Goal: Task Accomplishment & Management: Complete application form

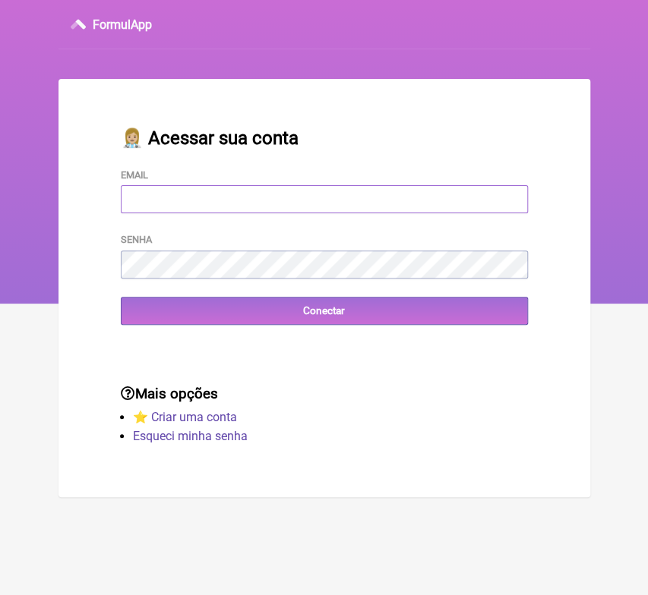
click at [219, 194] on input "Email" at bounding box center [324, 199] width 407 height 28
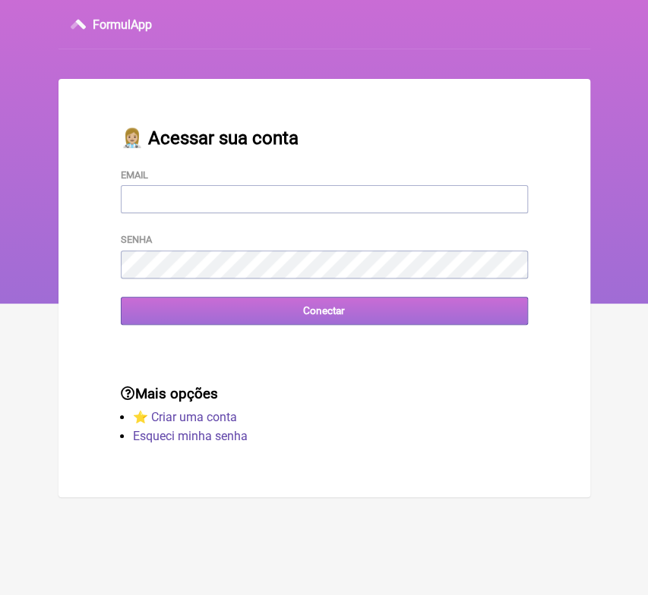
click at [172, 318] on input "Conectar" at bounding box center [324, 311] width 407 height 28
type input "[EMAIL_ADDRESS][DOMAIN_NAME]"
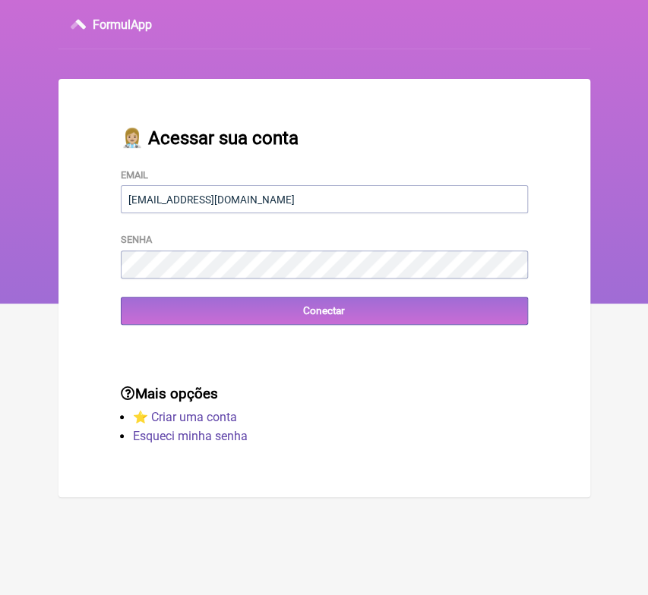
click at [451, 402] on h3 "Mais opções" at bounding box center [324, 394] width 407 height 17
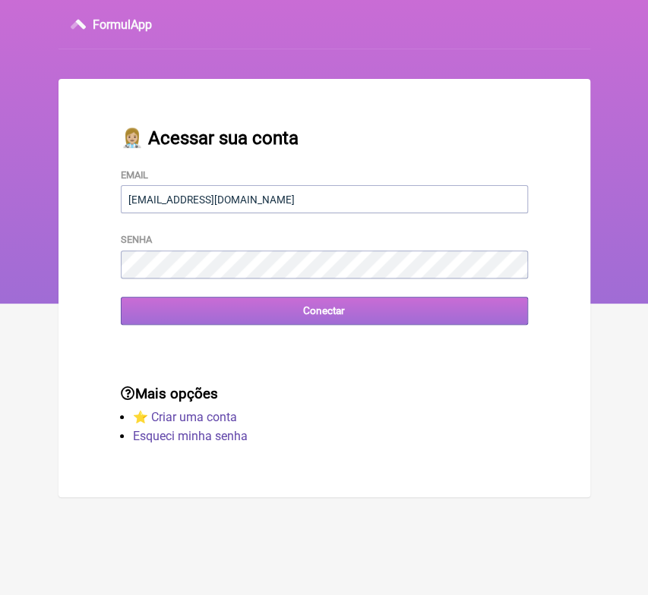
click at [311, 309] on input "Conectar" at bounding box center [324, 311] width 407 height 28
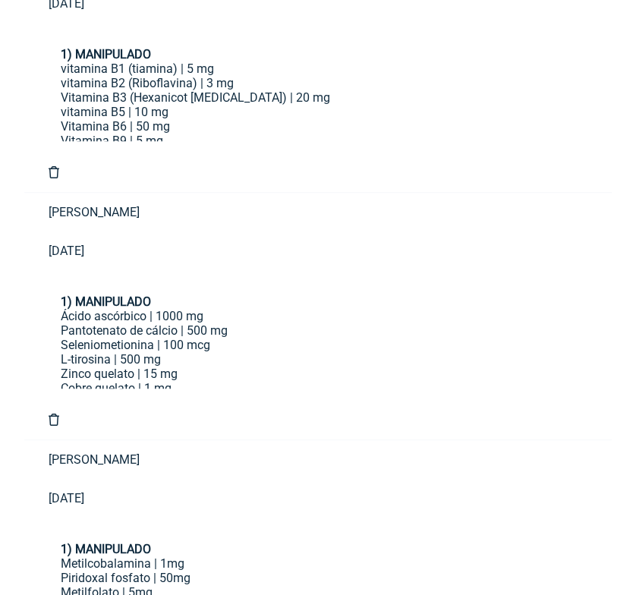
scroll to position [356, 0]
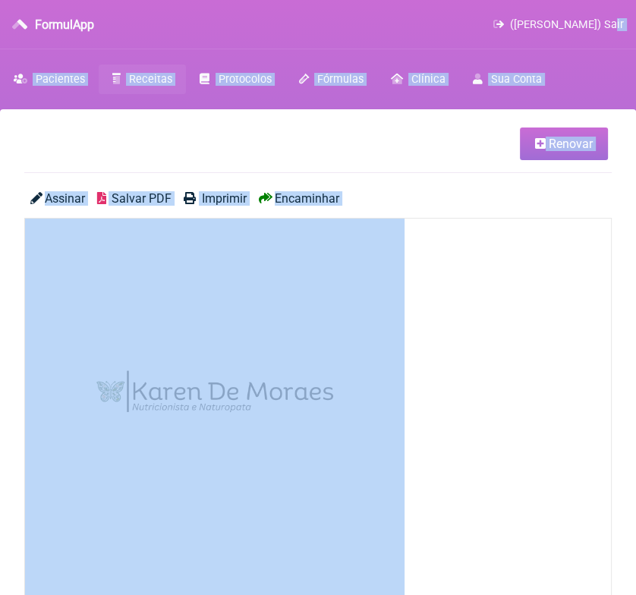
drag, startPoint x: 311, startPoint y: 309, endPoint x: 585, endPoint y: -46, distance: 447.8
click at [585, 0] on html "FormulApp (Karen S P De Moraes) Sair Pacientes Receitas Protocolos Fórmulas Clí…" at bounding box center [318, 152] width 636 height 304
click at [541, 258] on div at bounding box center [318, 410] width 586 height 383
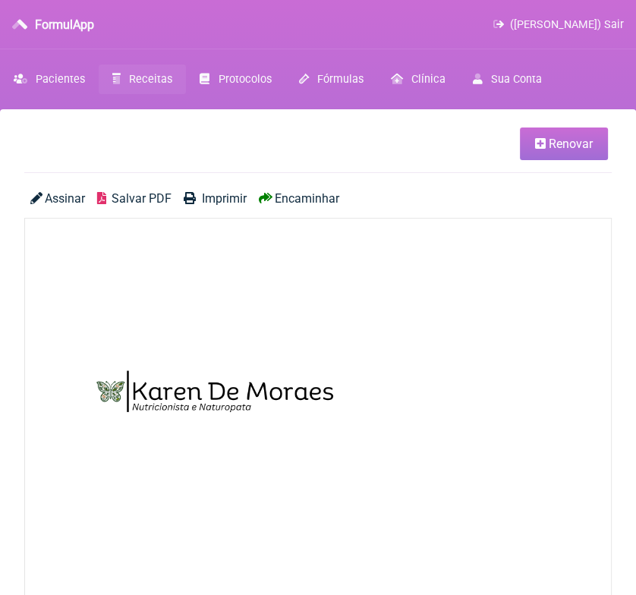
click at [563, 145] on span "Renovar" at bounding box center [571, 144] width 44 height 14
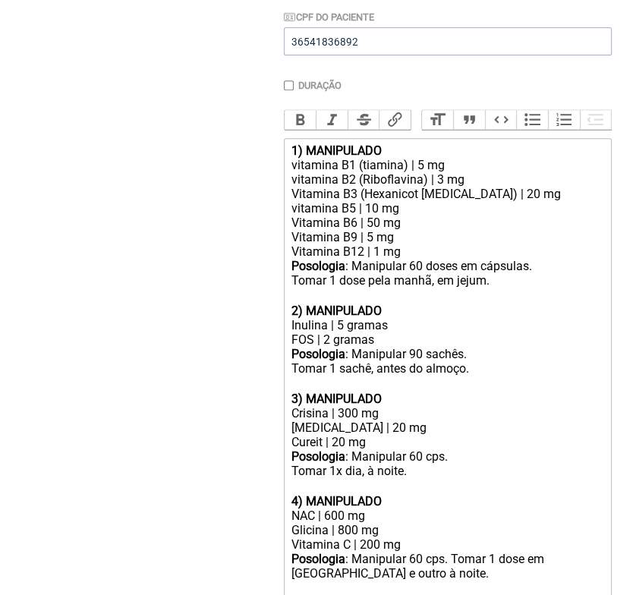
scroll to position [371, 0]
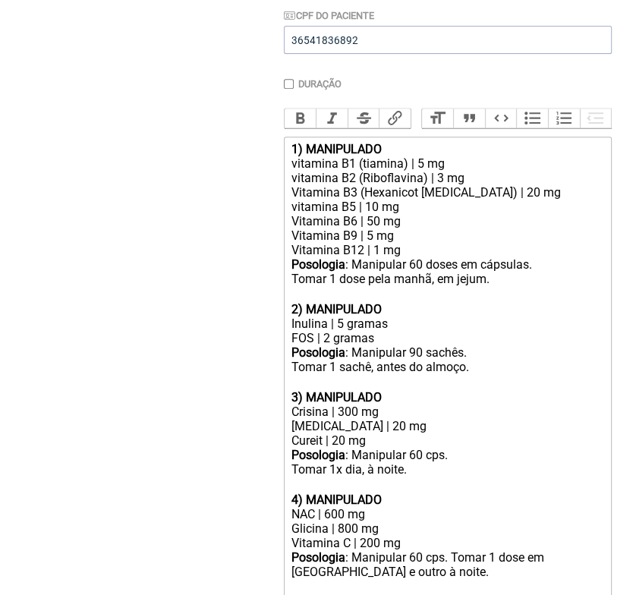
click at [305, 317] on strong "2) MANIPULADO" at bounding box center [337, 309] width 90 height 14
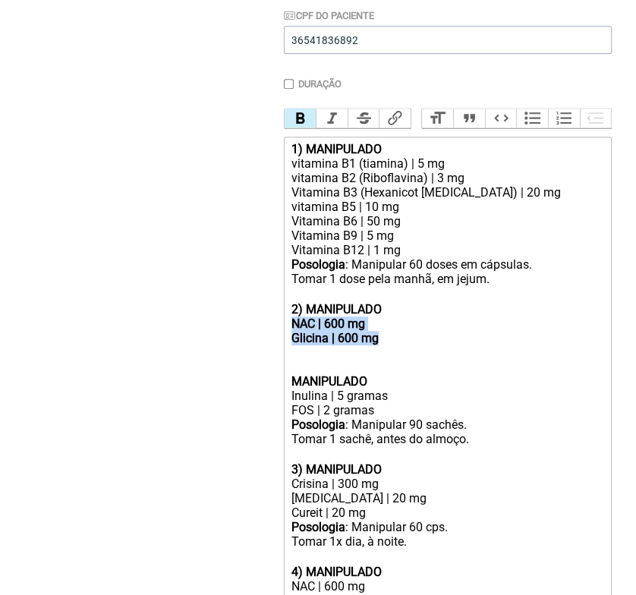
drag, startPoint x: 289, startPoint y: 339, endPoint x: 378, endPoint y: 359, distance: 91.2
click at [378, 359] on trix-editor "1) MANIPULADO vitamina B1 (tiamina) | 5 mg vitamina B2 (Riboflavina) | 3 mg Vit…" at bounding box center [448, 521] width 328 height 769
click at [300, 127] on button "Bold" at bounding box center [301, 119] width 32 height 20
click at [404, 359] on div "2) MANIPULADO NAC | 600 mg Glicina | 600 mg MANIPULADO" at bounding box center [448, 345] width 312 height 87
click at [367, 374] on div "2) MANIPULADO NAC | 600 mg Glicina | 600 mg MANIPULADO" at bounding box center [448, 345] width 312 height 87
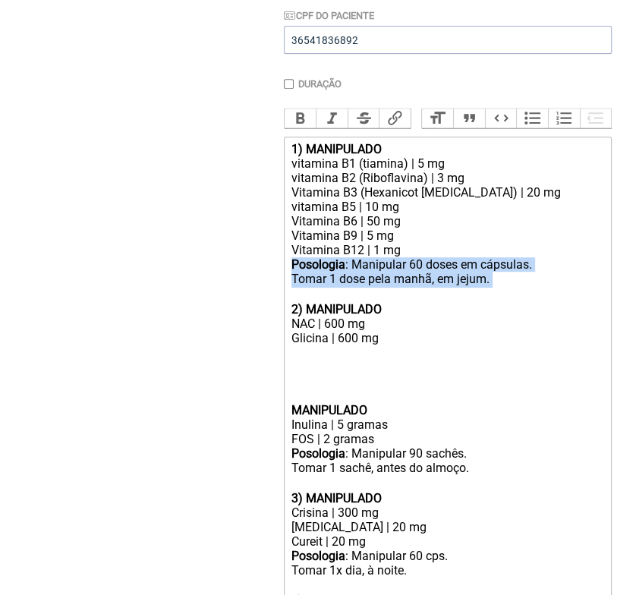
drag, startPoint x: 290, startPoint y: 280, endPoint x: 497, endPoint y: 290, distance: 207.5
click at [497, 290] on trix-editor "1) MANIPULADO vitamina B1 (tiamina) | 5 mg vitamina B2 (Riboflavina) | 3 mg Vit…" at bounding box center [448, 536] width 328 height 798
copy div "Posologia : Manipular 60 doses em cápsulas. Tomar 1 dose pela manhã, em jejum."
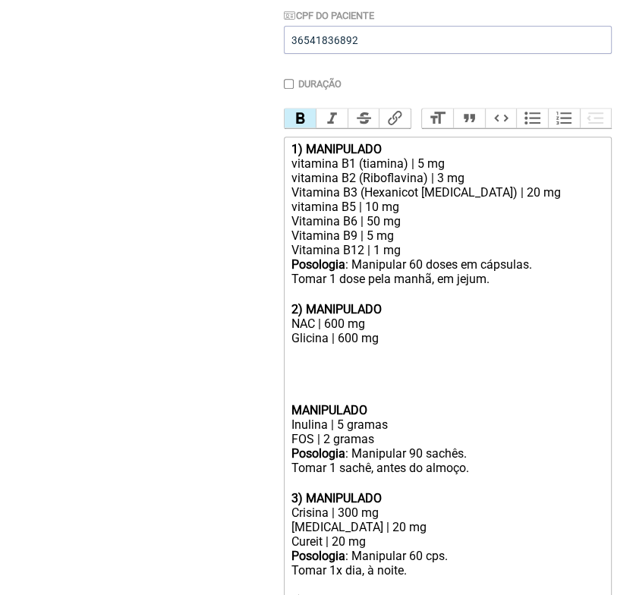
click at [368, 377] on div "2) MANIPULADO NAC | 600 mg Glicina | 600 mg MANIPULADO" at bounding box center [448, 359] width 312 height 115
paste trix-editor "Posologia</strong>: Manipular 60 doses em cápsulas.<br>Tomar 1 dose pela manhã,…"
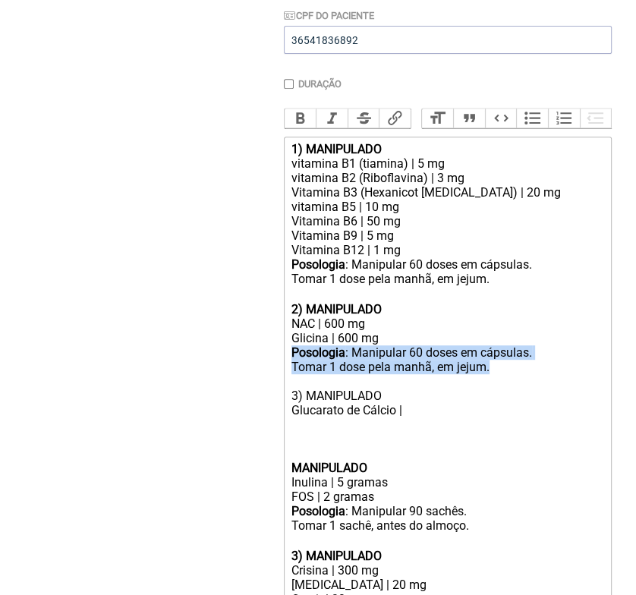
drag, startPoint x: 290, startPoint y: 371, endPoint x: 489, endPoint y: 386, distance: 199.5
click at [489, 386] on trix-editor "1) MANIPULADO vitamina B1 (tiamina) | 5 mg vitamina B2 (Riboflavina) | 3 mg Vit…" at bounding box center [448, 565] width 328 height 856
copy div "Posologia : Manipular 60 doses em cápsulas. Tomar 1 dose pela manhã, em jejum."
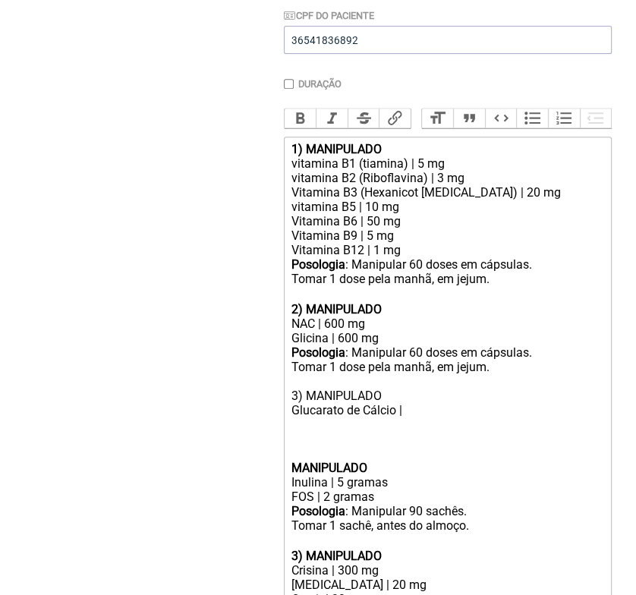
click at [416, 452] on div "2) MANIPULADO NAC | 600 mg Glicina | 600 mg Posologia : Manipular 60 doses em c…" at bounding box center [448, 388] width 312 height 173
paste trix-editor "<strong><br>Posologia</strong>: Manipular 60 doses em cápsulas.<br>Tomar 1 dose…"
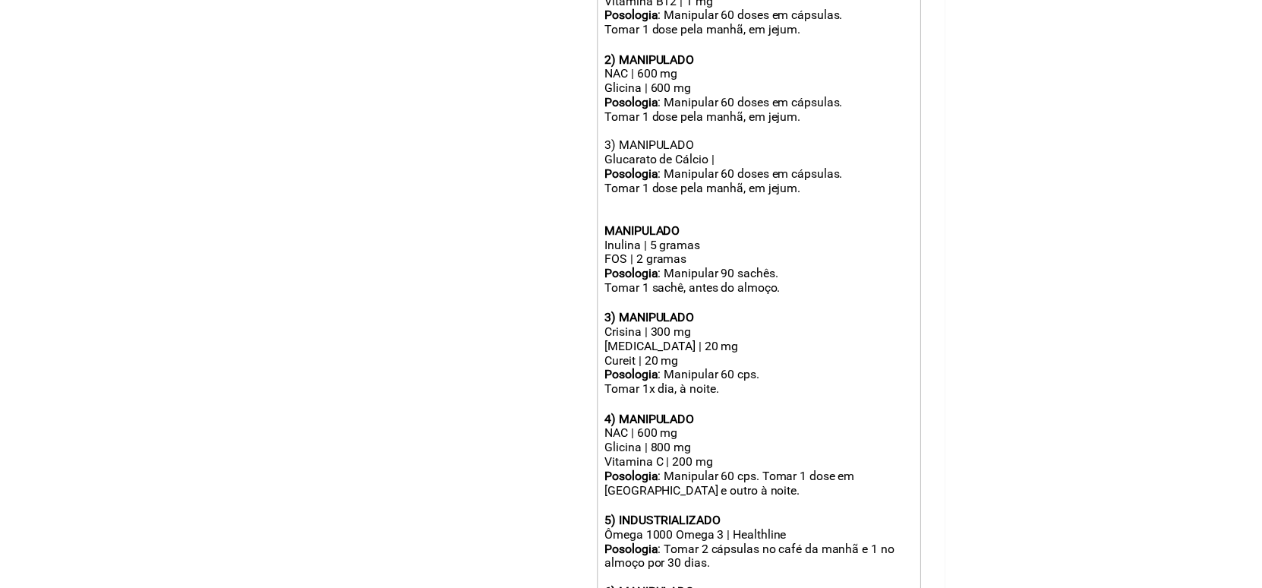
scroll to position [620, 0]
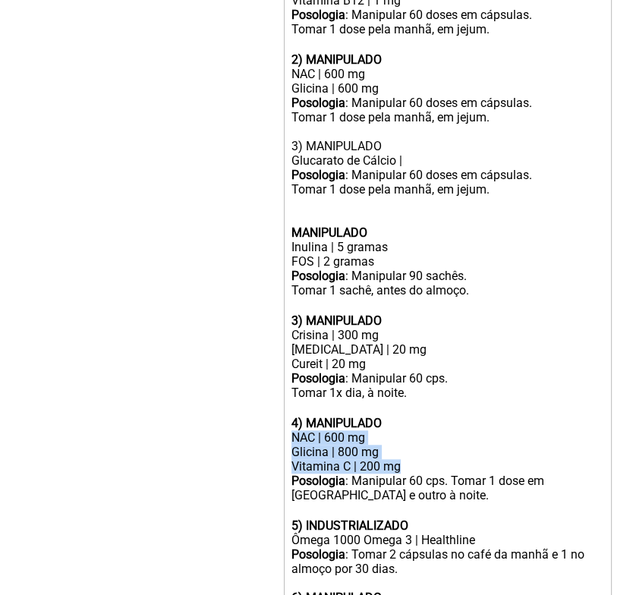
drag, startPoint x: 291, startPoint y: 456, endPoint x: 400, endPoint y: 488, distance: 113.7
click at [400, 488] on trix-editor "1) MANIPULADO vitamina B1 (tiamina) | 5 mg vitamina B2 (Riboflavina) | 3 mg Vit…" at bounding box center [448, 322] width 328 height 870
copy trix-editor "NAC | 600 mg Glicina | 800 mg Vitamina C | 200 mg"
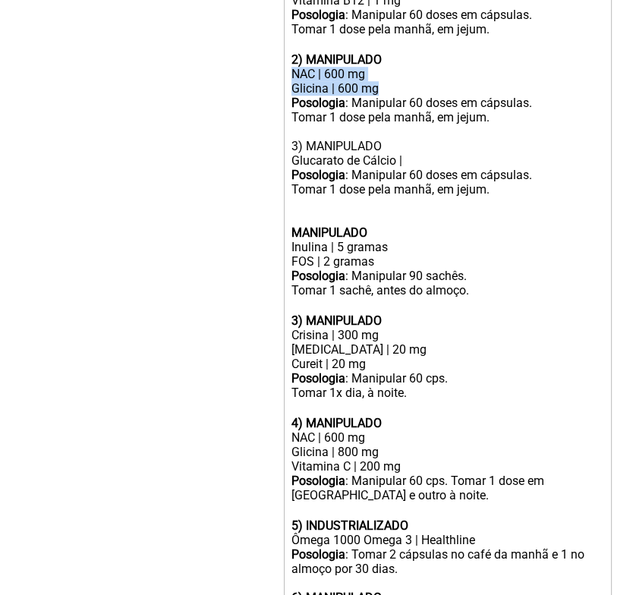
drag, startPoint x: 291, startPoint y: 87, endPoint x: 379, endPoint y: 105, distance: 89.8
click at [379, 105] on div "2) MANIPULADO NAC | 600 mg Glicina | 600 mg Posologia : Manipular 60 doses em c…" at bounding box center [448, 146] width 312 height 188
paste trix-editor "800 mg</div><div>Vitamina C | 200 mg</div><div>"
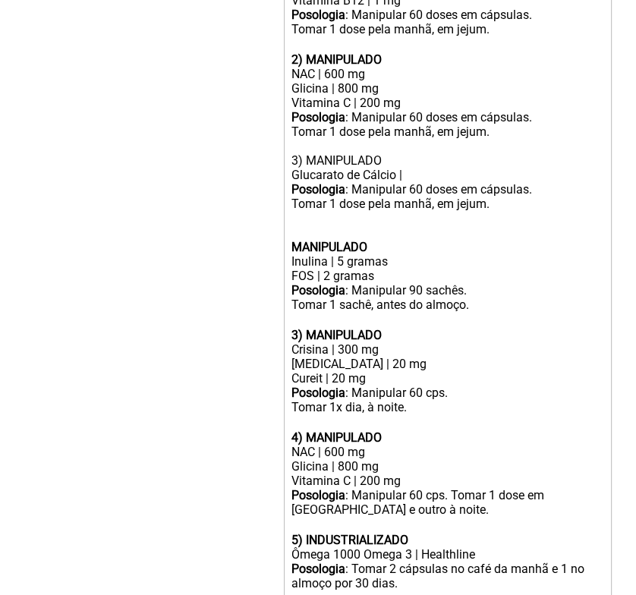
click at [341, 241] on div "Posologia : Manipular 60 doses em cápsulas. Tomar 1 dose pela manhã, em jejum. …" at bounding box center [448, 182] width 312 height 144
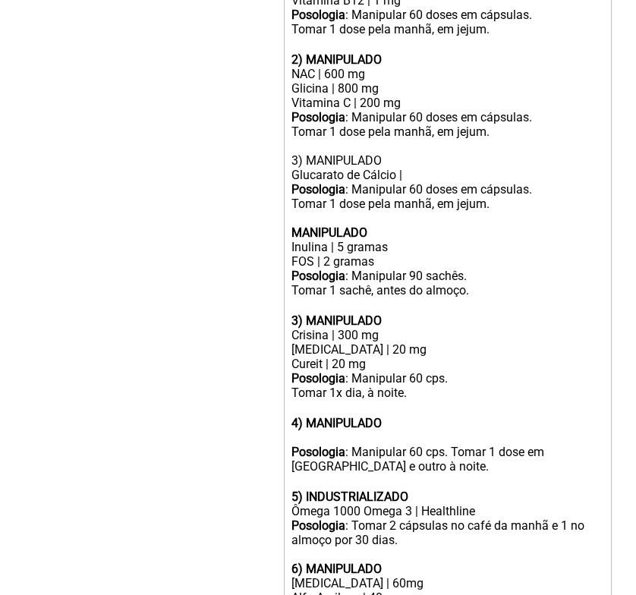
click at [314, 445] on div at bounding box center [448, 438] width 312 height 14
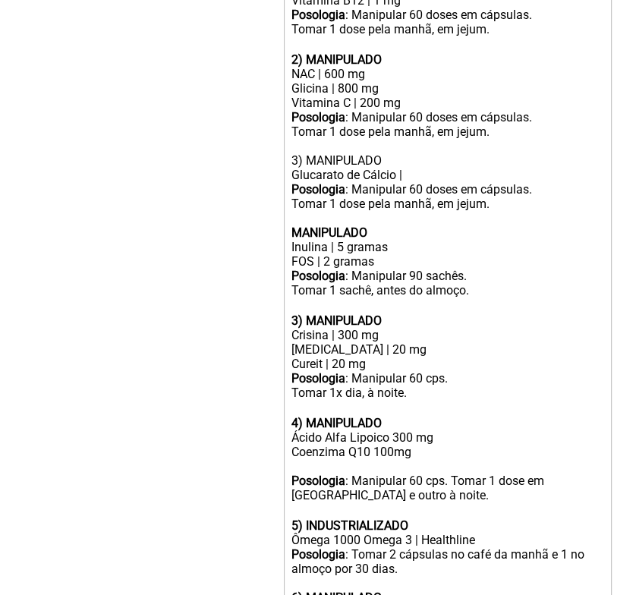
click at [418, 471] on div "Ácido Alfa Lipoico 300 mg Coenzima Q10 100mg" at bounding box center [448, 452] width 312 height 43
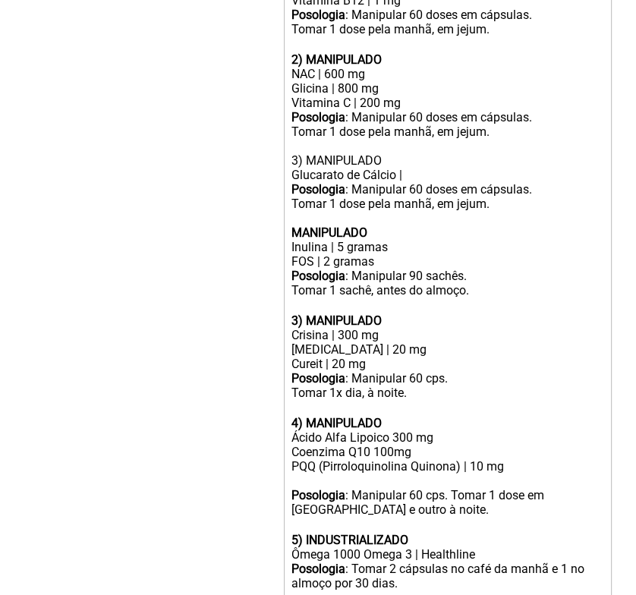
click at [372, 472] on div "Ácido Alfa Lipoico 300 mg Coenzima Q10 100mg PQQ (Pirroloquinolina Quinona) | 1…" at bounding box center [448, 460] width 312 height 58
click at [392, 459] on div "Ácido Alfa Lipoico 300 mg Coenzima Q10 | 100mg PQQ (Pirroloquinolina Quinona) |…" at bounding box center [448, 460] width 312 height 58
click at [333, 488] on div "Ácido Alfa Lipoico | 300 mg Coenzima Q10 | 100mg PQQ (Pirroloquinolina Quinona)…" at bounding box center [448, 460] width 312 height 58
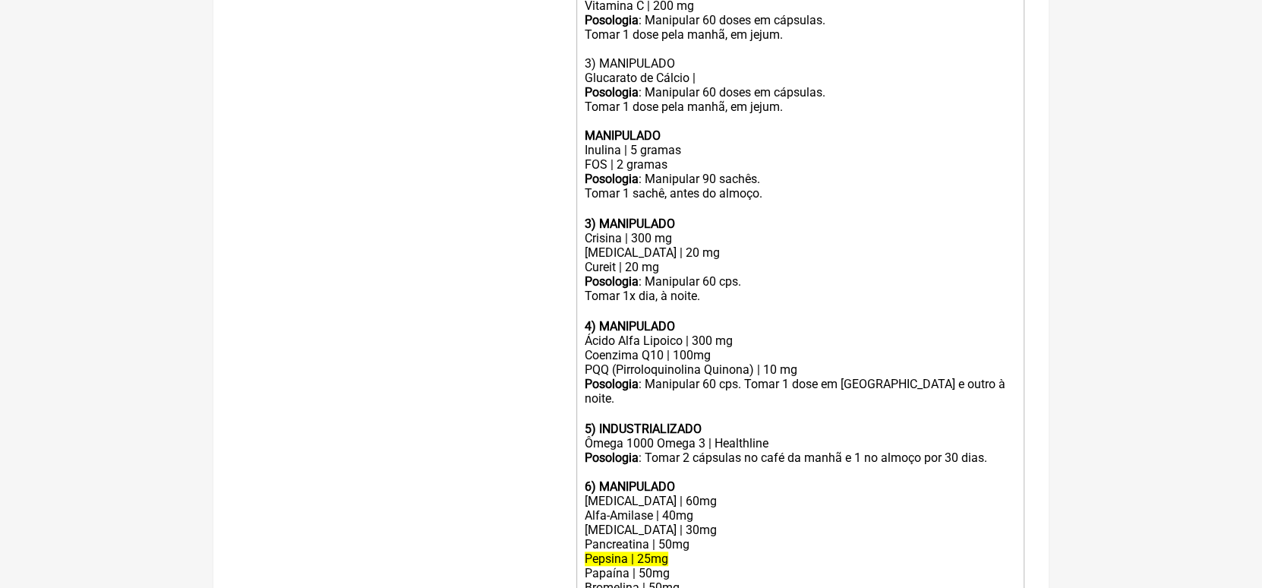
scroll to position [724, 0]
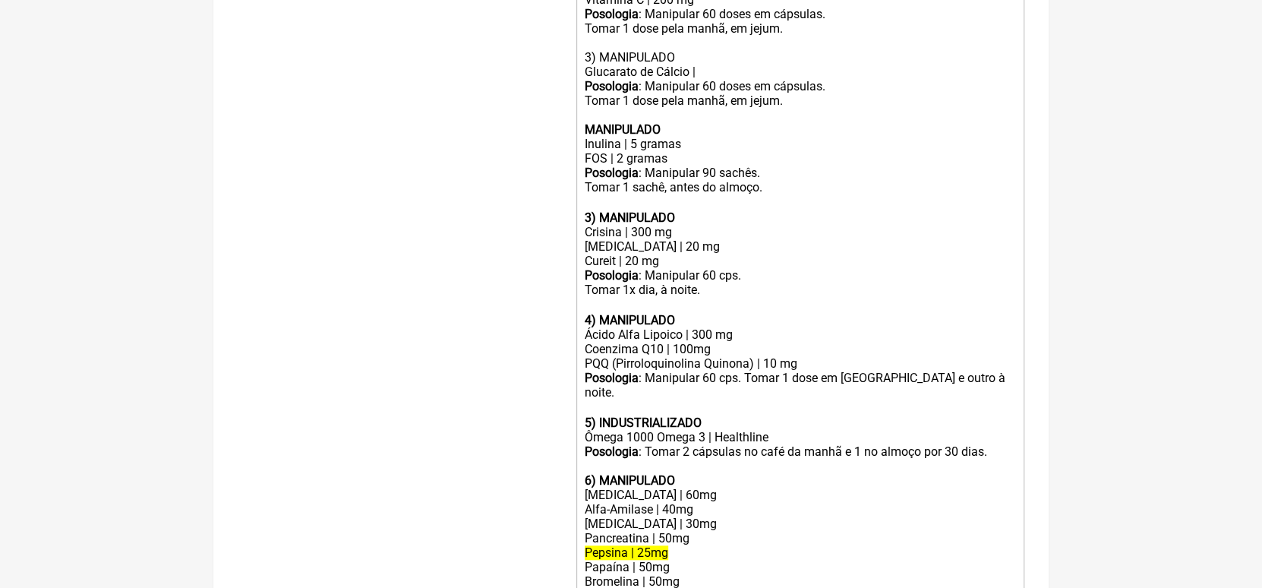
click at [636, 187] on div "Posologia : Manipular 90 sachês. Tomar 1 sachê, antes do almoço.ㅤ" at bounding box center [800, 188] width 431 height 45
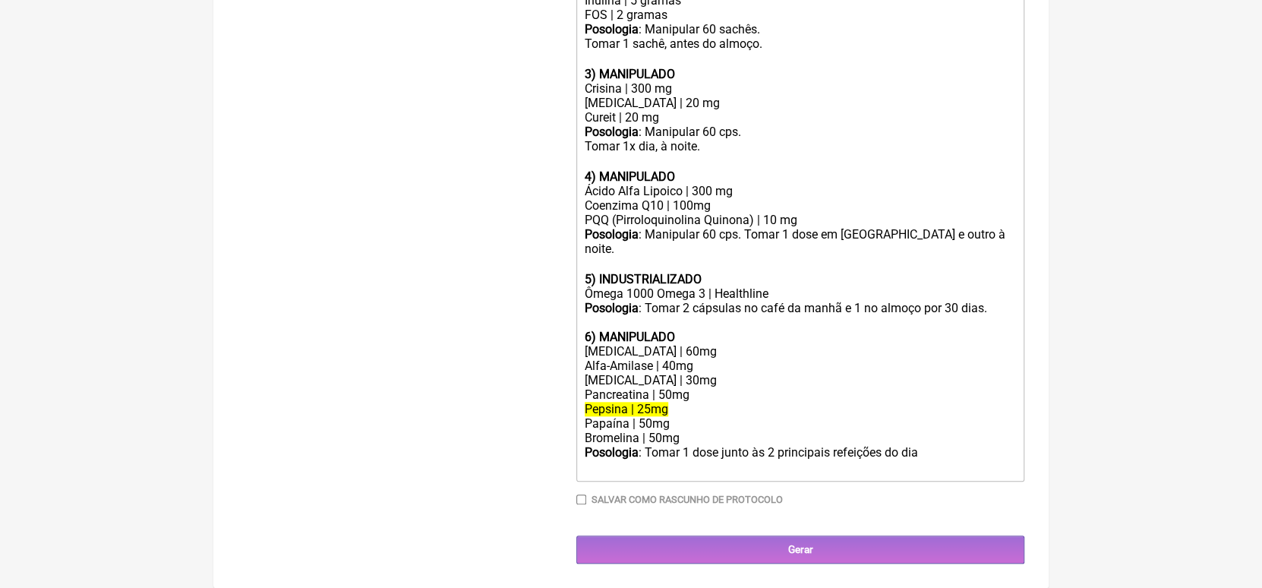
scroll to position [877, 0]
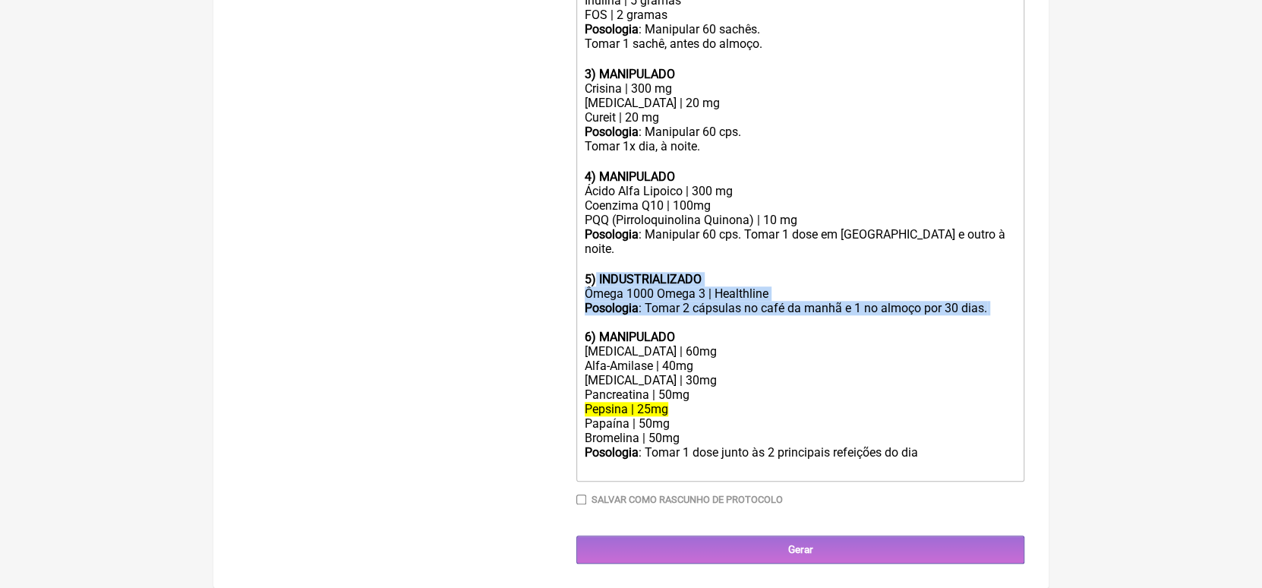
drag, startPoint x: 595, startPoint y: 276, endPoint x: 838, endPoint y: 317, distance: 246.4
click at [636, 317] on trix-editor "1) MANIPULADO vitamina B1 (tiamina) | 5 mg vitamina B2 (Riboflavina) | 3 mg Vit…" at bounding box center [800, 60] width 448 height 841
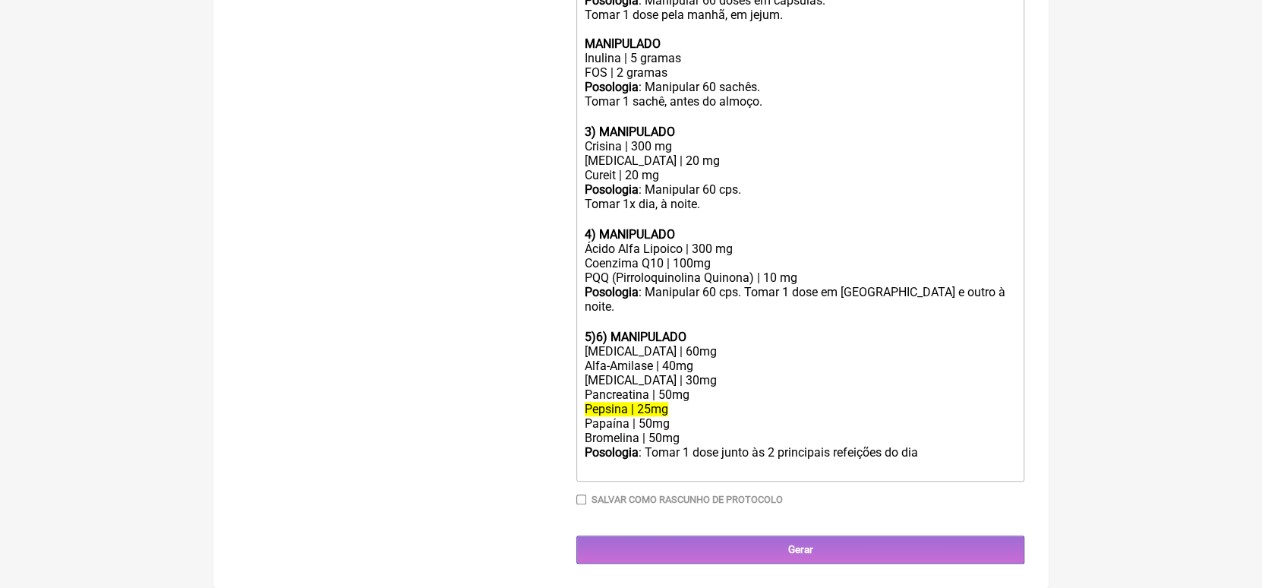
scroll to position [819, 0]
click at [636, 463] on div "Posologia : Tomar 1 dose junto às 2 principais refeições do dia ㅤ" at bounding box center [800, 460] width 431 height 30
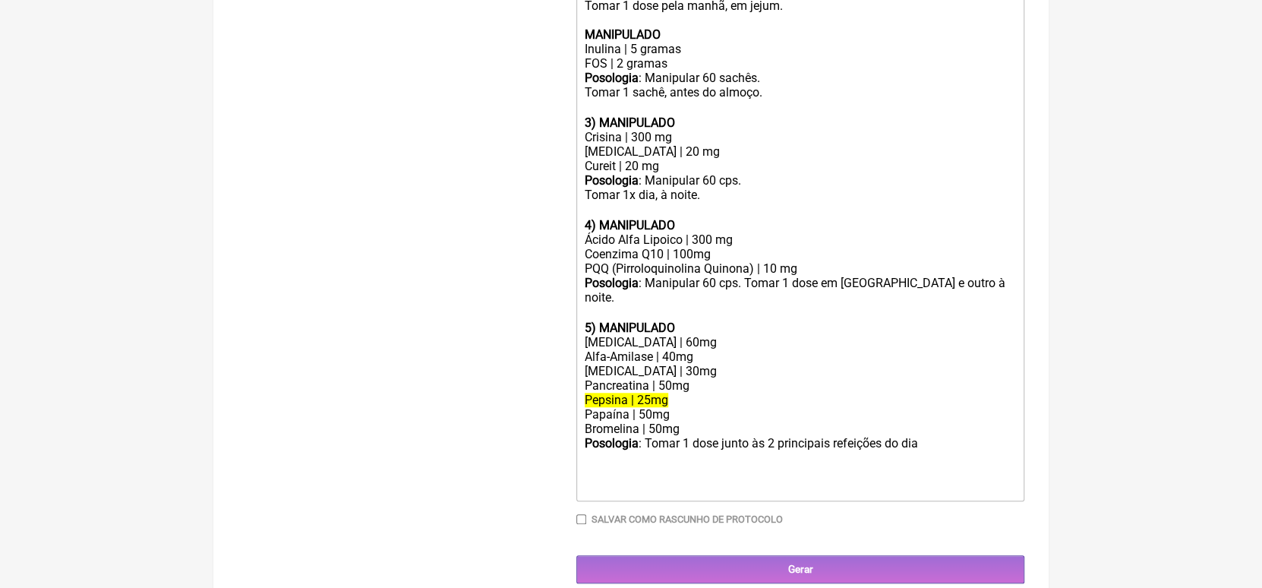
paste trix-editor "strong>&nbsp;INDUSTRIALIZADO</strong></div><div>Ômega 1000 Omega 3 | Healthline…"
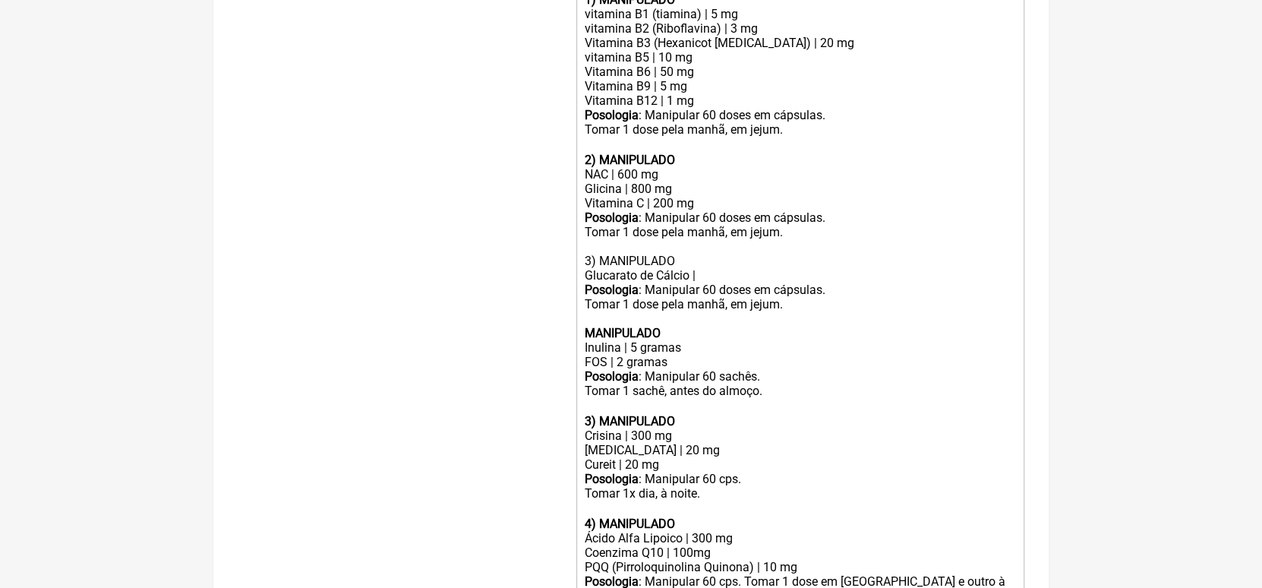
scroll to position [525, 0]
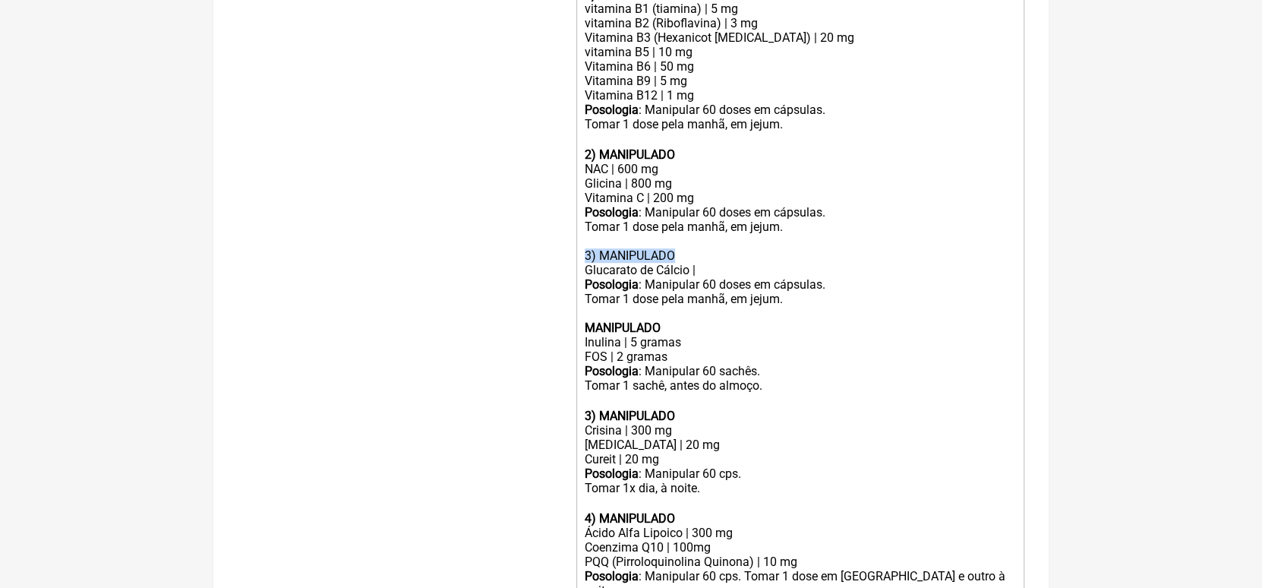
drag, startPoint x: 581, startPoint y: 272, endPoint x: 674, endPoint y: 265, distance: 92.9
click at [636, 265] on trix-editor "1) MANIPULADO vitamina B1 (tiamina) | 5 mg vitamina B2 (Riboflavina) | 3 mg Vit…" at bounding box center [800, 402] width 448 height 841
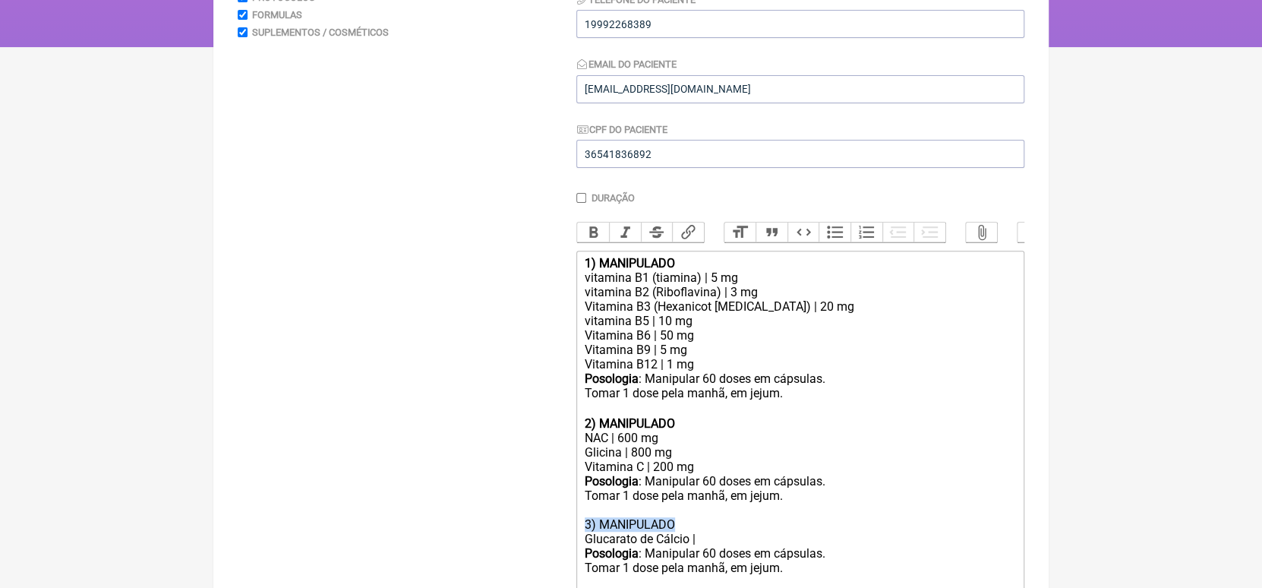
scroll to position [255, 0]
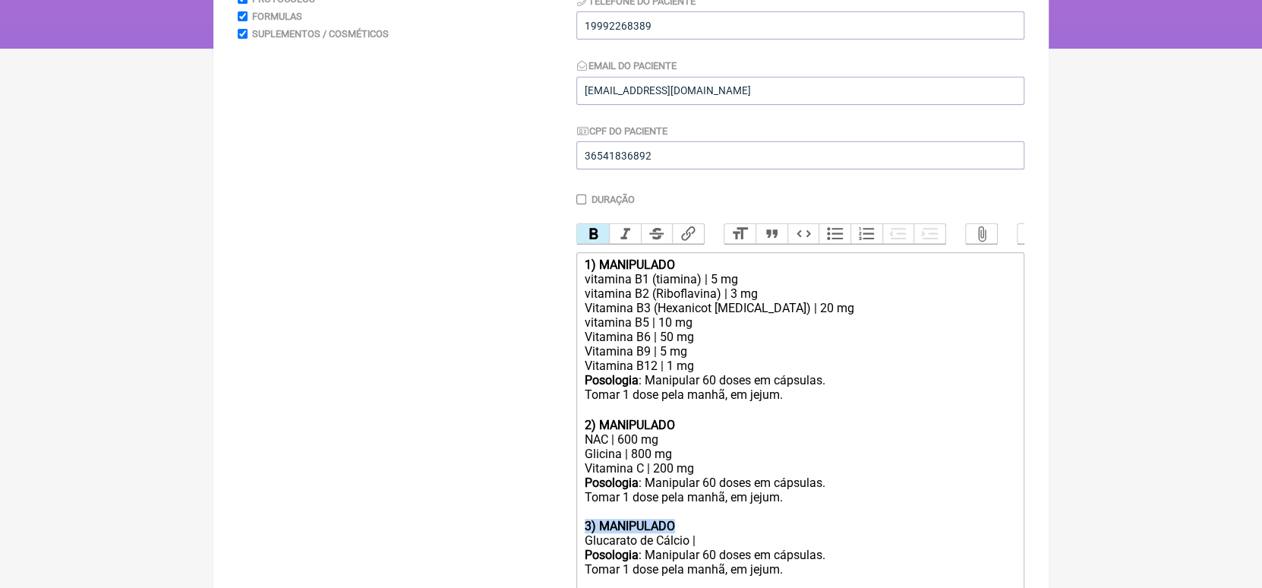
click at [593, 236] on button "Bold" at bounding box center [593, 234] width 32 height 20
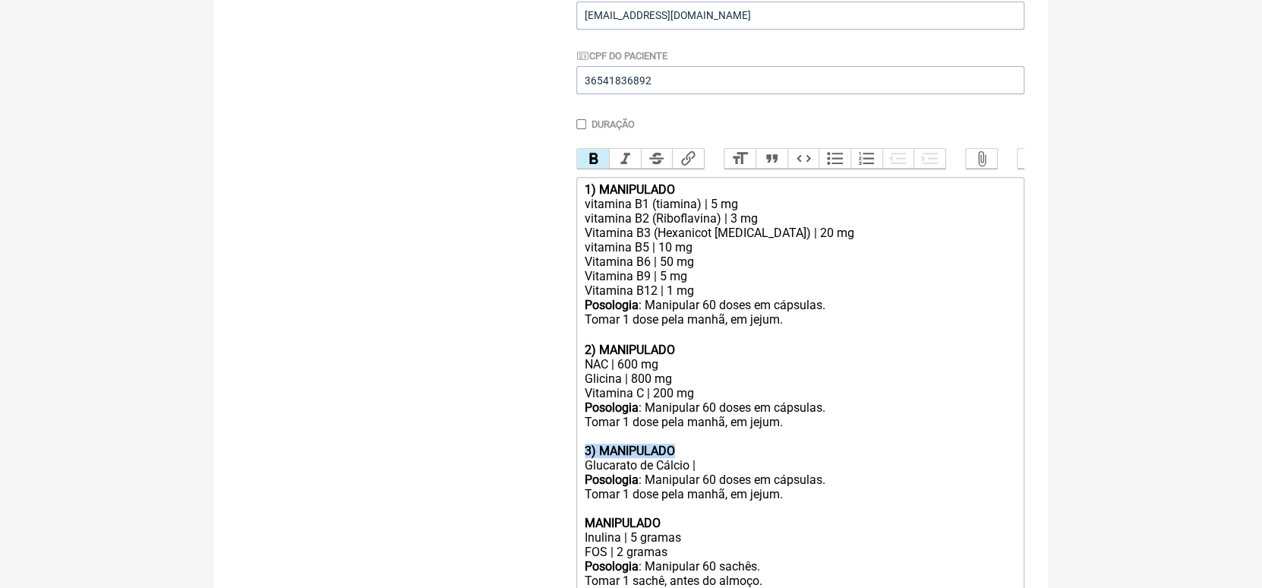
scroll to position [346, 0]
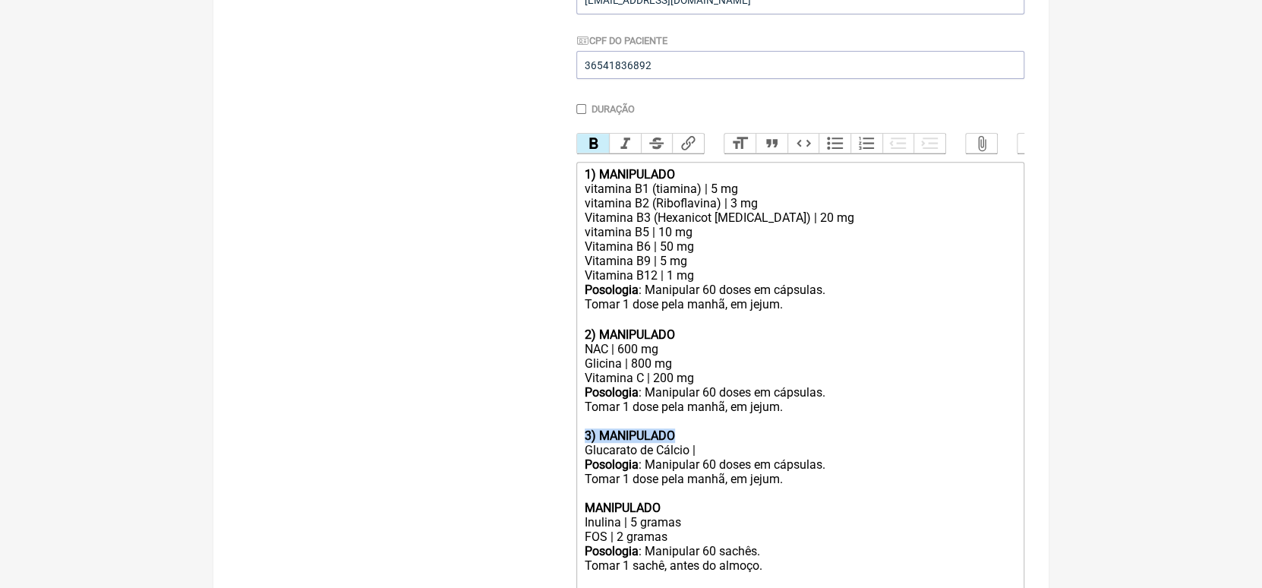
click at [608, 529] on div "Inulina | 5 gramas" at bounding box center [800, 522] width 431 height 14
click at [585, 515] on strong "MANIPULADO" at bounding box center [623, 507] width 76 height 14
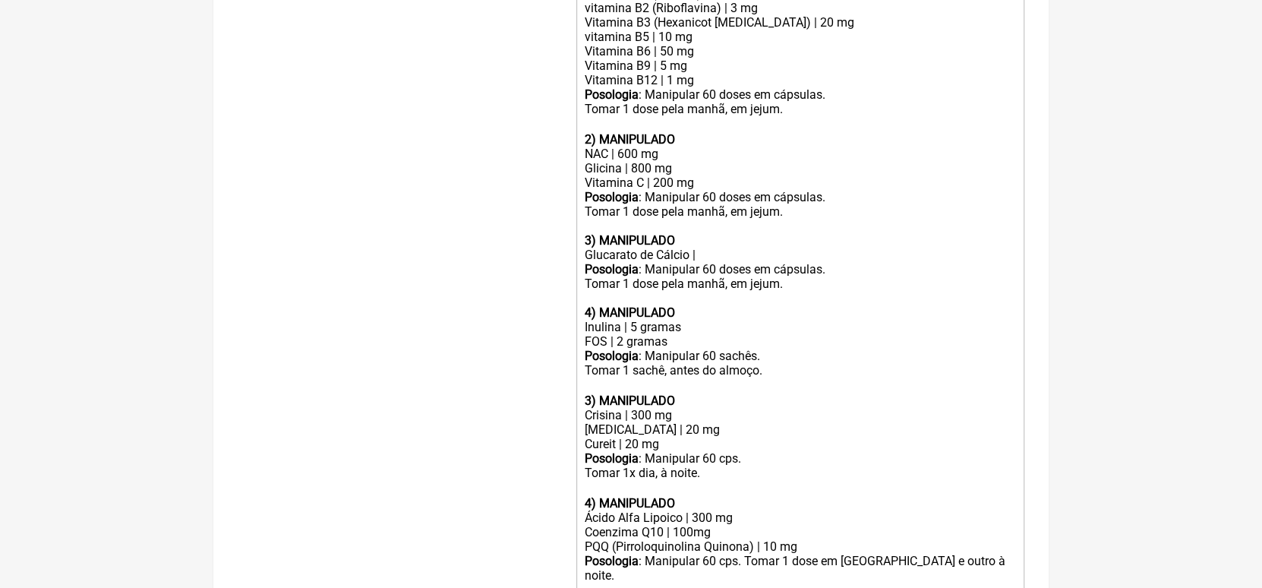
scroll to position [585, 0]
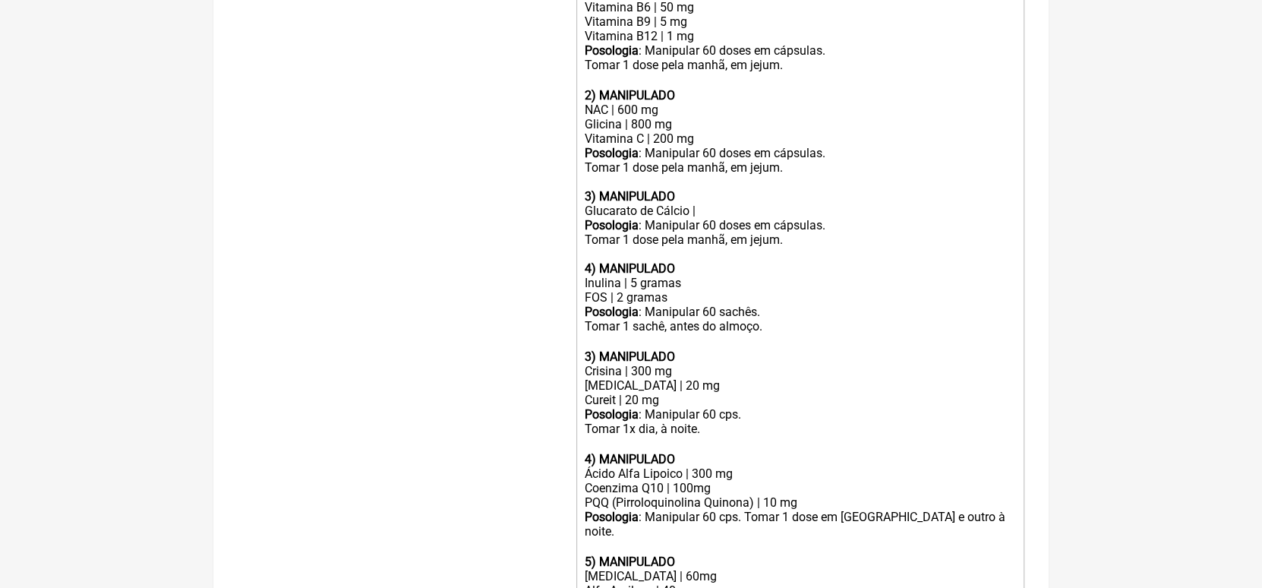
click at [589, 364] on strong "3) MANIPULADO" at bounding box center [630, 356] width 90 height 14
click at [588, 466] on strong "4) MANIPULADO" at bounding box center [630, 459] width 90 height 14
click at [592, 567] on strong "5) MANIPULADO" at bounding box center [630, 561] width 90 height 14
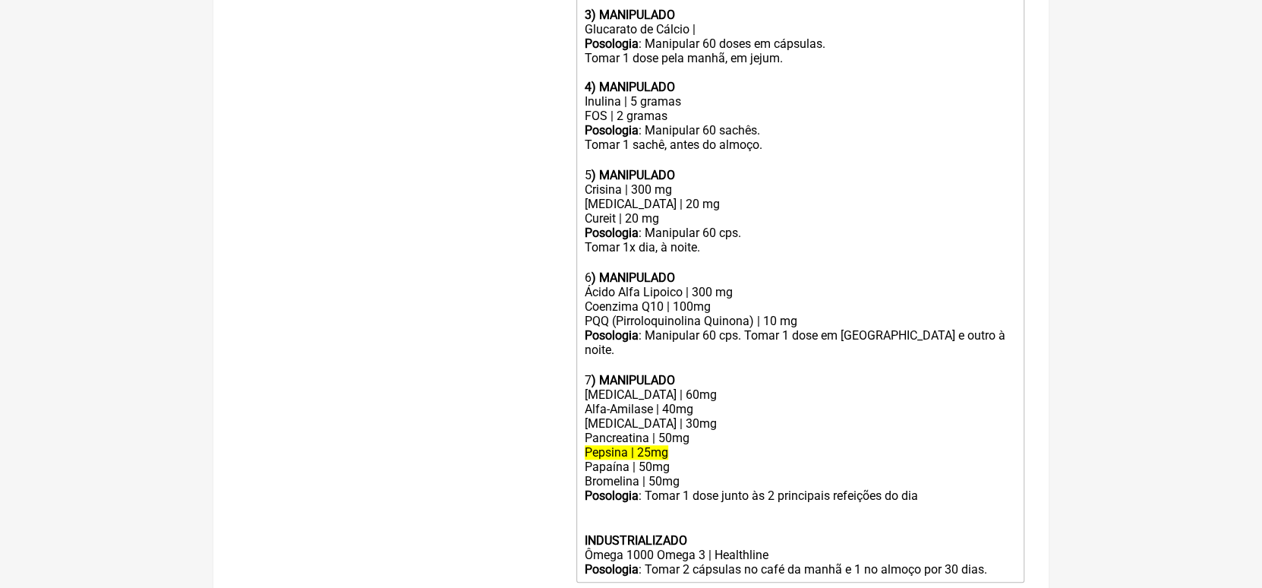
scroll to position [768, 0]
click at [585, 544] on strong "INDUSTRIALIZADO" at bounding box center [636, 539] width 103 height 14
type trix-editor "<div><strong>1) MANIPULADO</strong></div><div>vitamina B1 (tiamina) | 5 mg</div…"
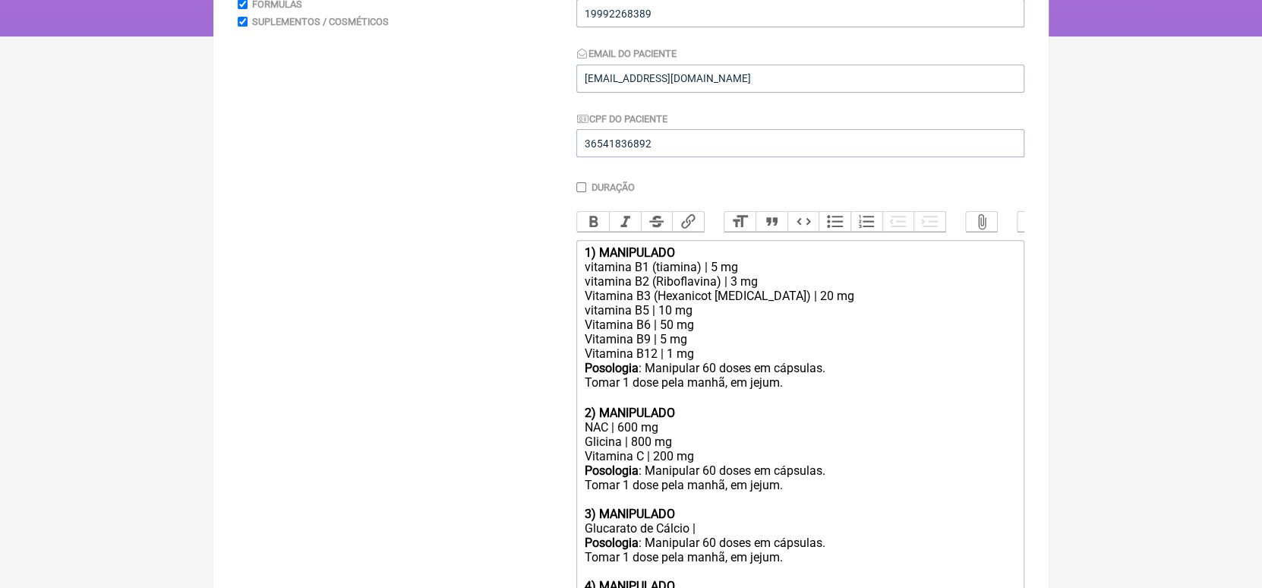
scroll to position [267, 0]
click at [595, 222] on button "Bold" at bounding box center [593, 223] width 32 height 20
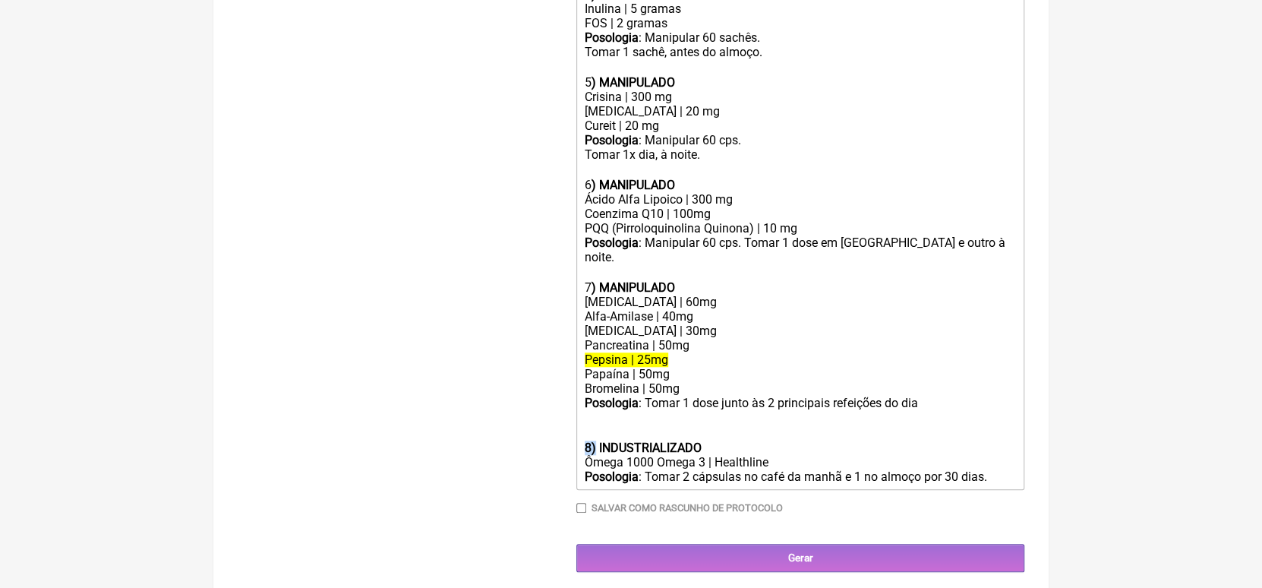
scroll to position [859, 0]
click at [591, 293] on div "Ácido Alfa Lipoico | 300 mg Coenzima Q10 | 100mg PQQ (Pirroloquinolina Quinona)…" at bounding box center [800, 243] width 431 height 103
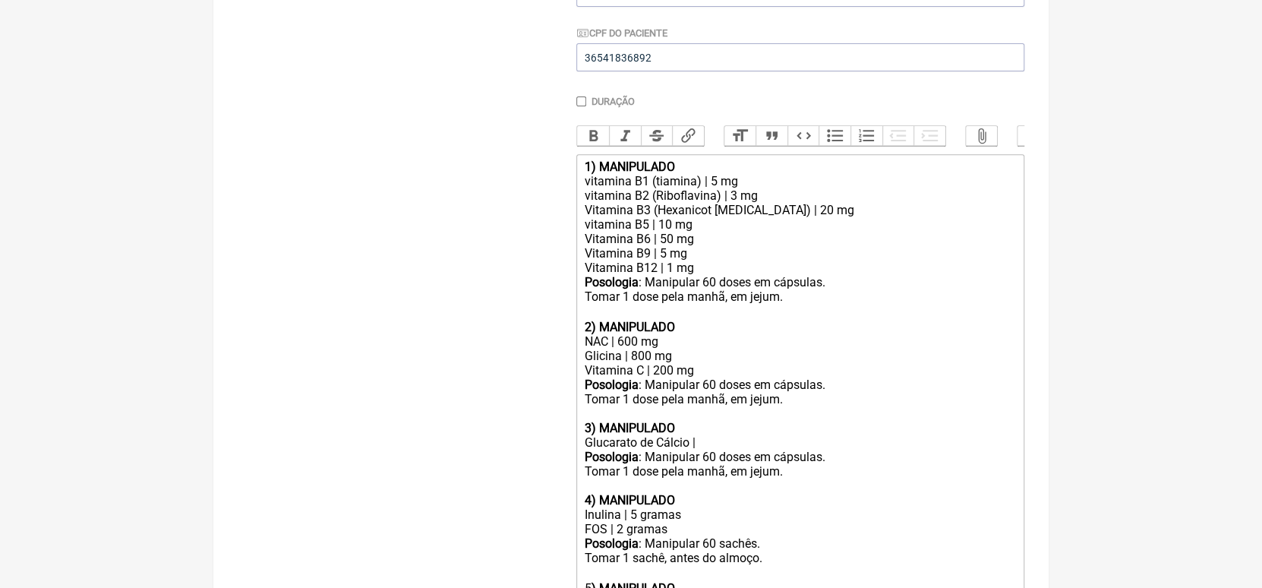
scroll to position [351, 0]
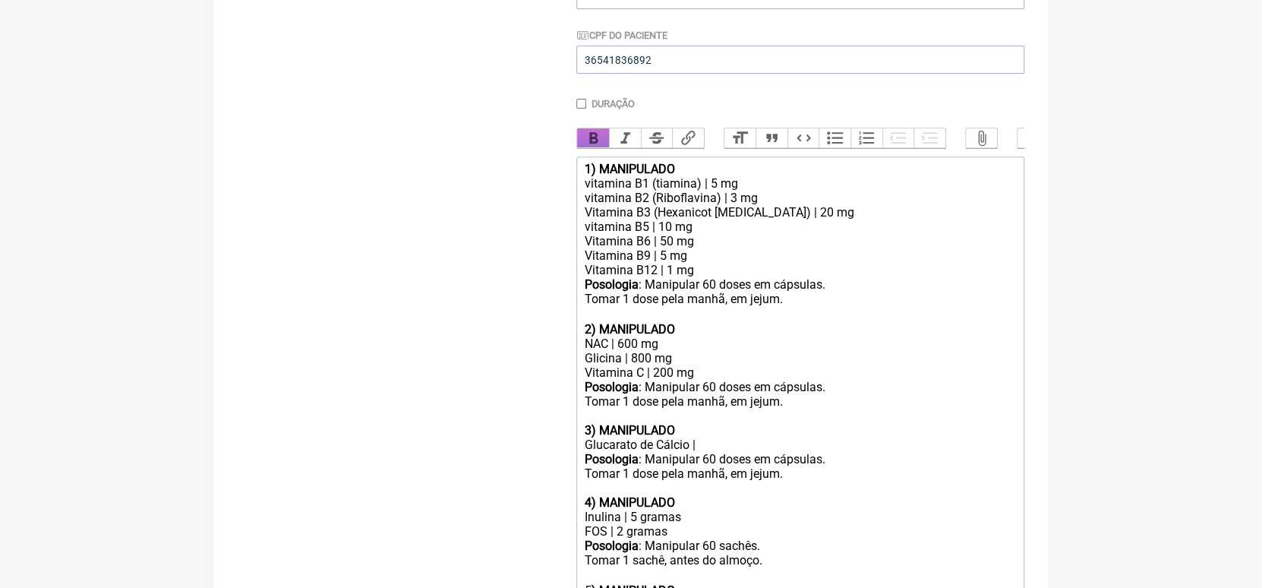
click at [588, 140] on button "Bold" at bounding box center [593, 138] width 32 height 20
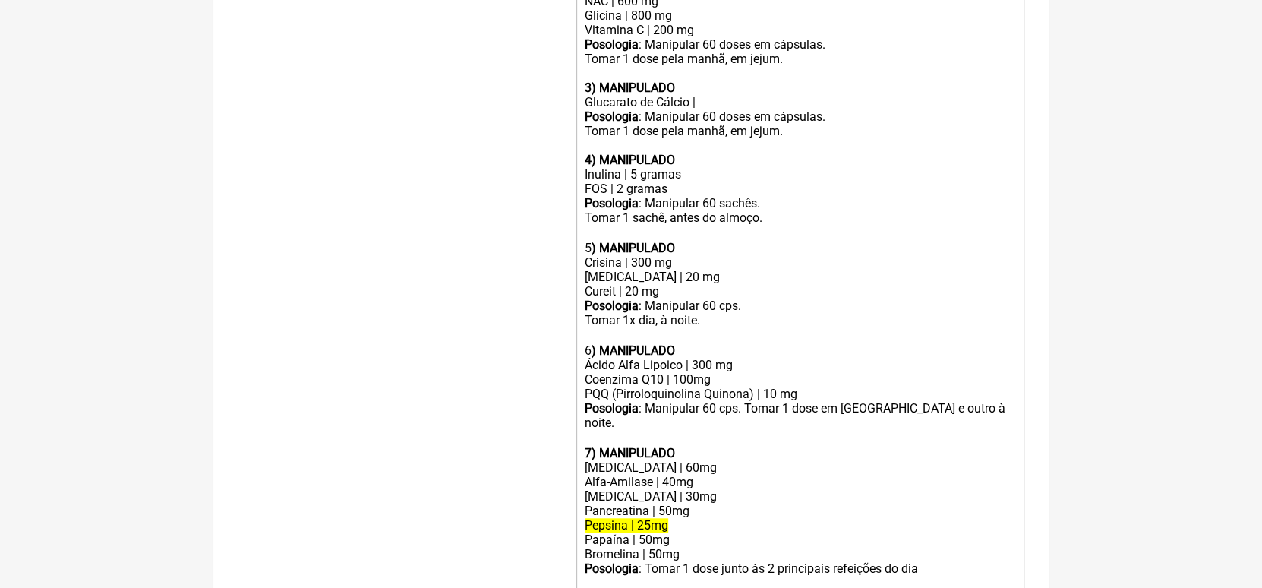
scroll to position [695, 0]
drag, startPoint x: 582, startPoint y: 371, endPoint x: 593, endPoint y: 371, distance: 10.6
click at [593, 371] on trix-editor "1) MANIPULADO vitamina B1 (tiamina) | 5 mg vitamina B2 (Riboflavina) | 3 mg Vit…" at bounding box center [800, 232] width 448 height 841
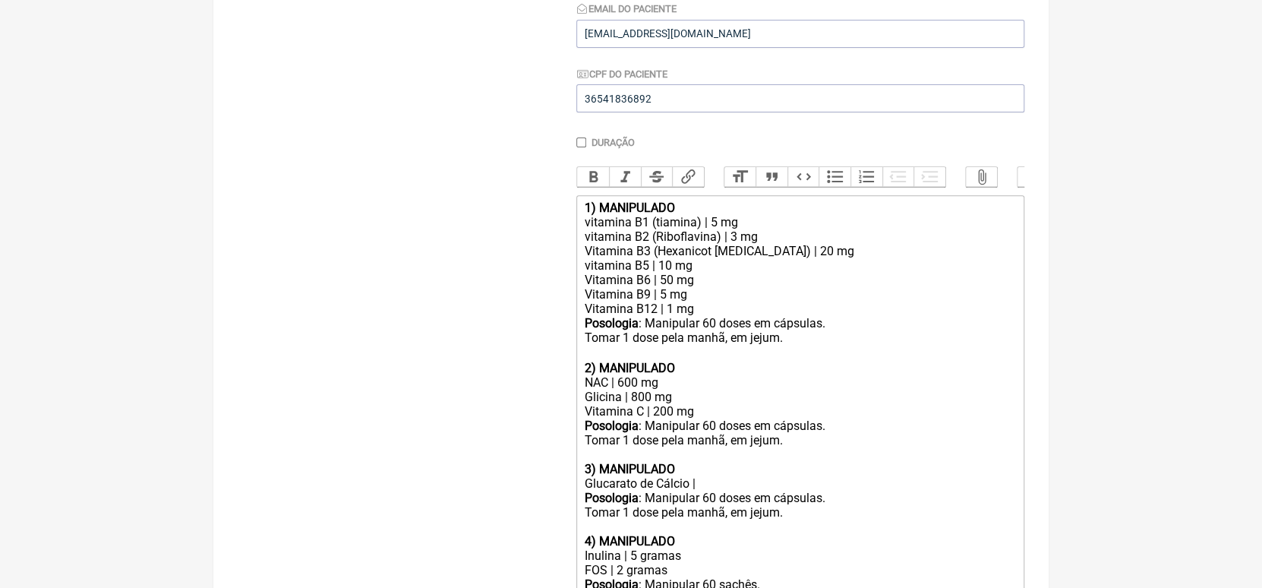
scroll to position [295, 0]
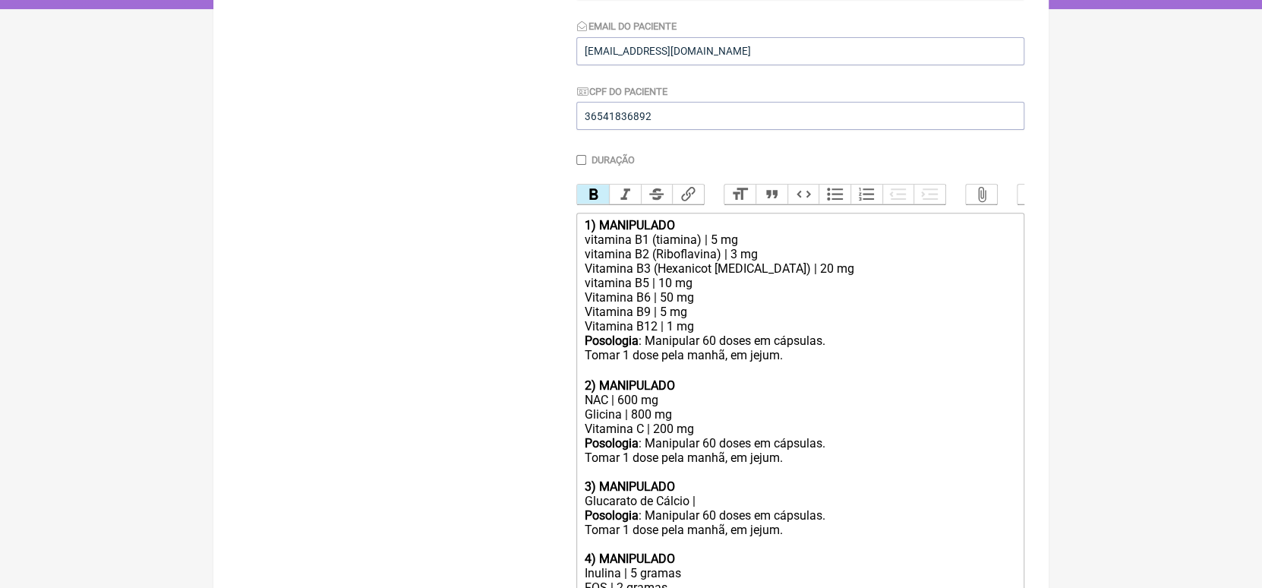
click at [592, 201] on button "Bold" at bounding box center [593, 195] width 32 height 20
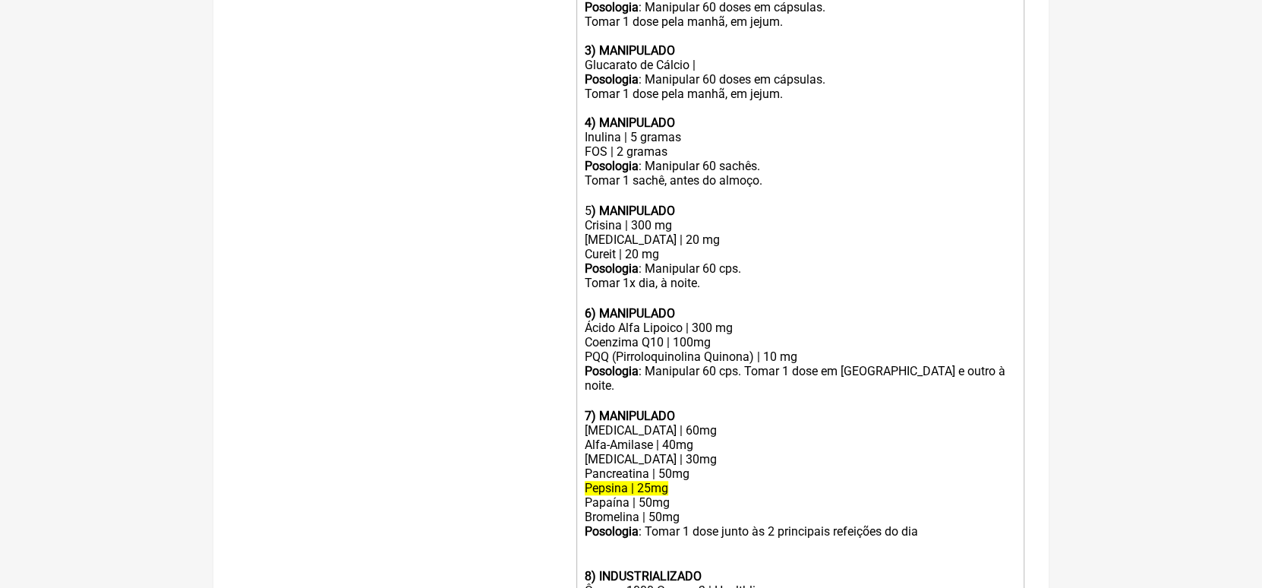
scroll to position [734, 0]
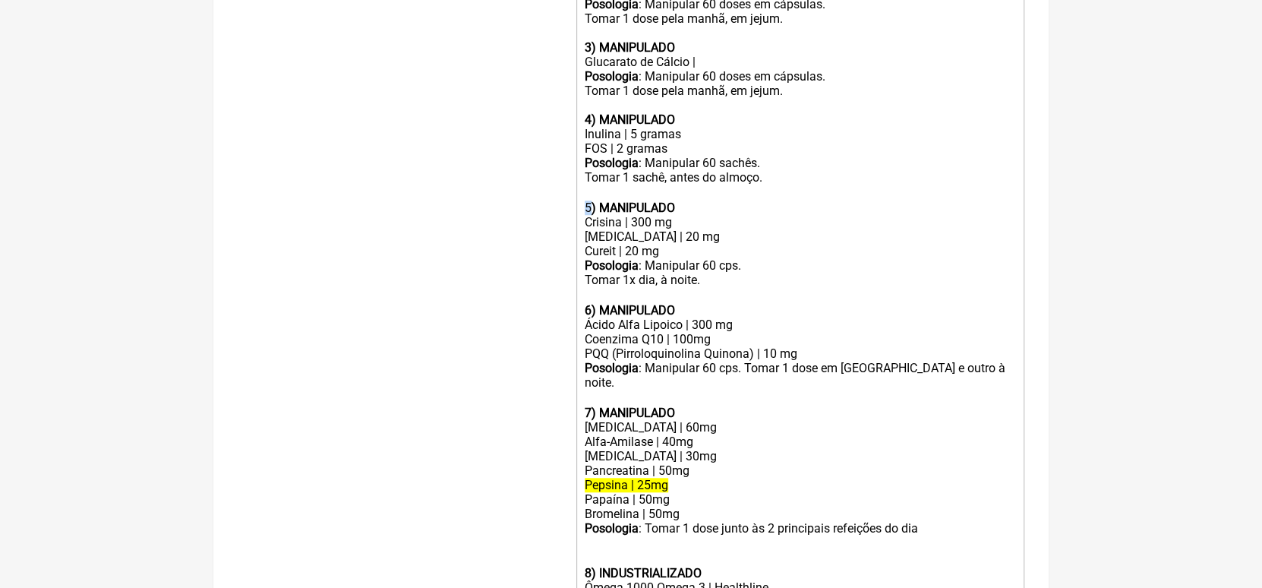
click at [589, 215] on div "5 ) MANIPULADO" at bounding box center [800, 207] width 431 height 14
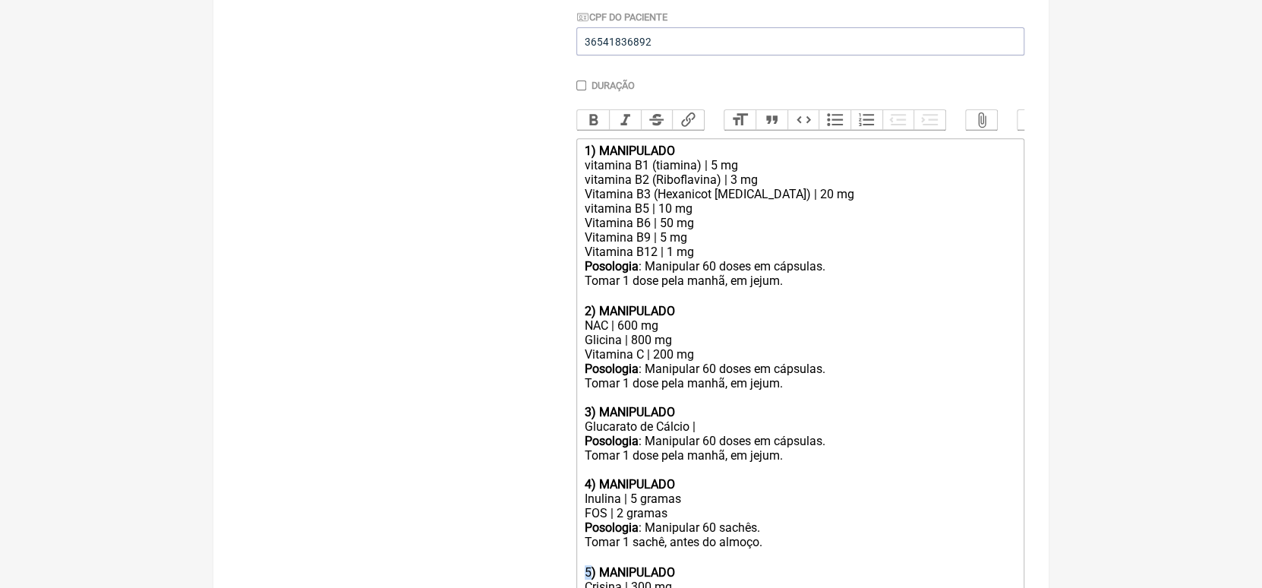
scroll to position [366, 0]
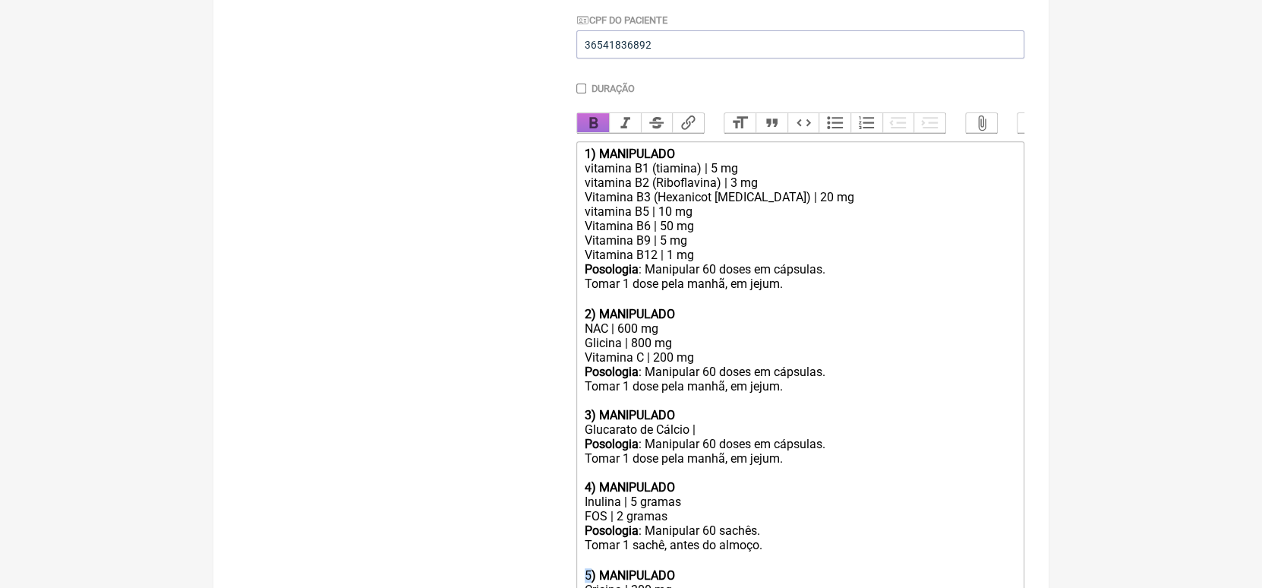
click at [588, 121] on button "Bold" at bounding box center [593, 123] width 32 height 20
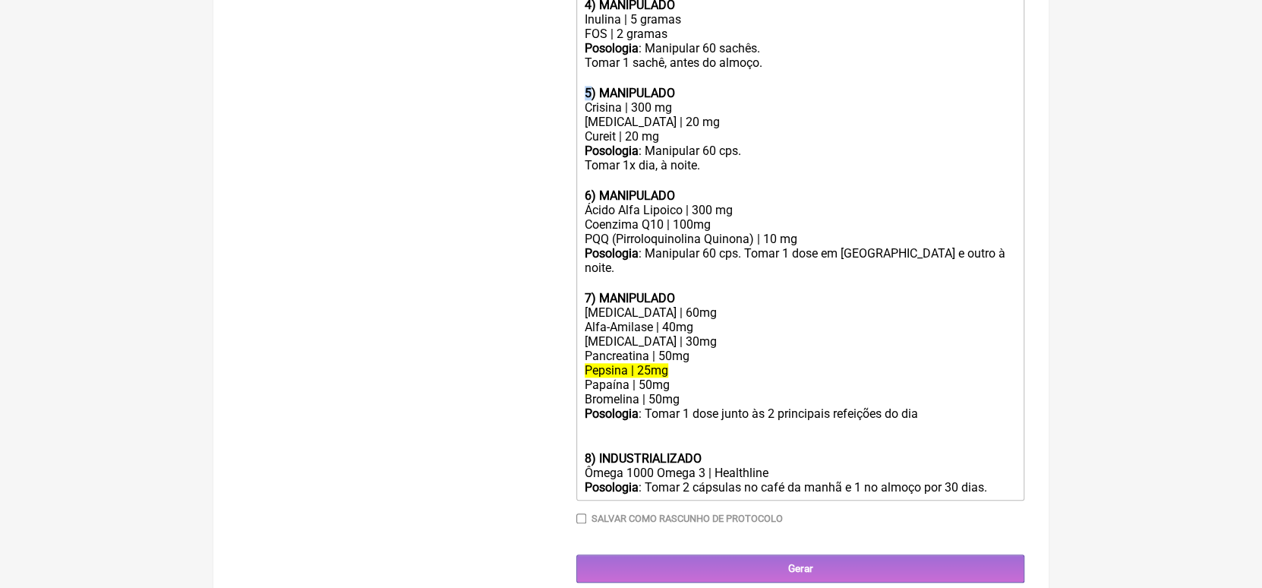
scroll to position [877, 0]
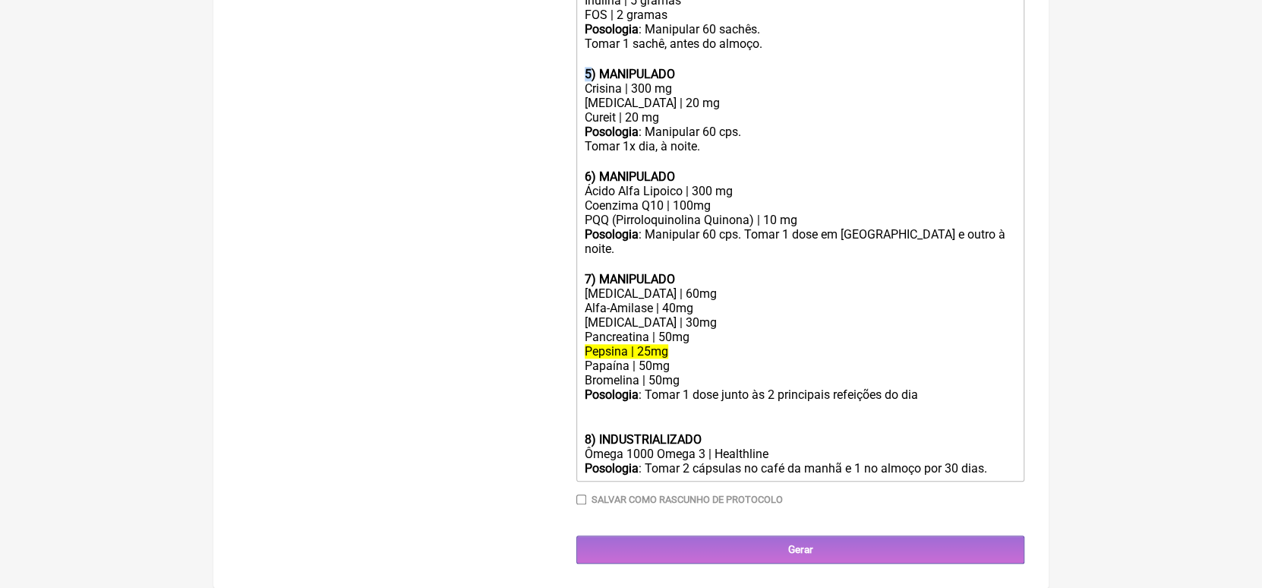
click at [580, 500] on input "Salvar como rascunho de Protocolo" at bounding box center [581, 499] width 10 height 10
checkbox input "true"
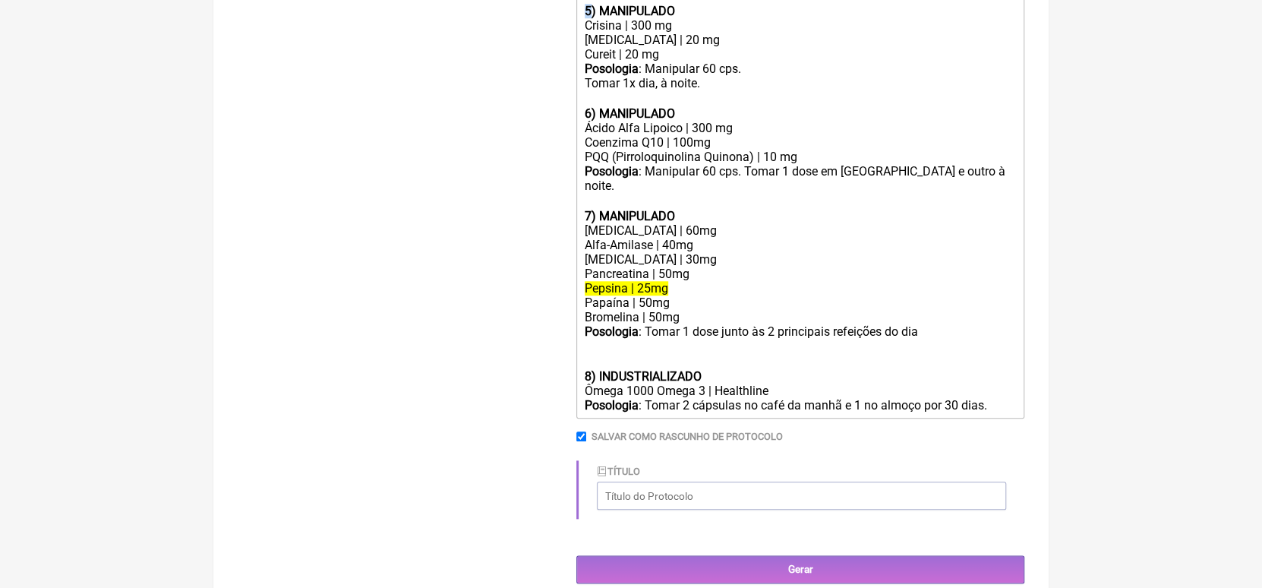
scroll to position [961, 0]
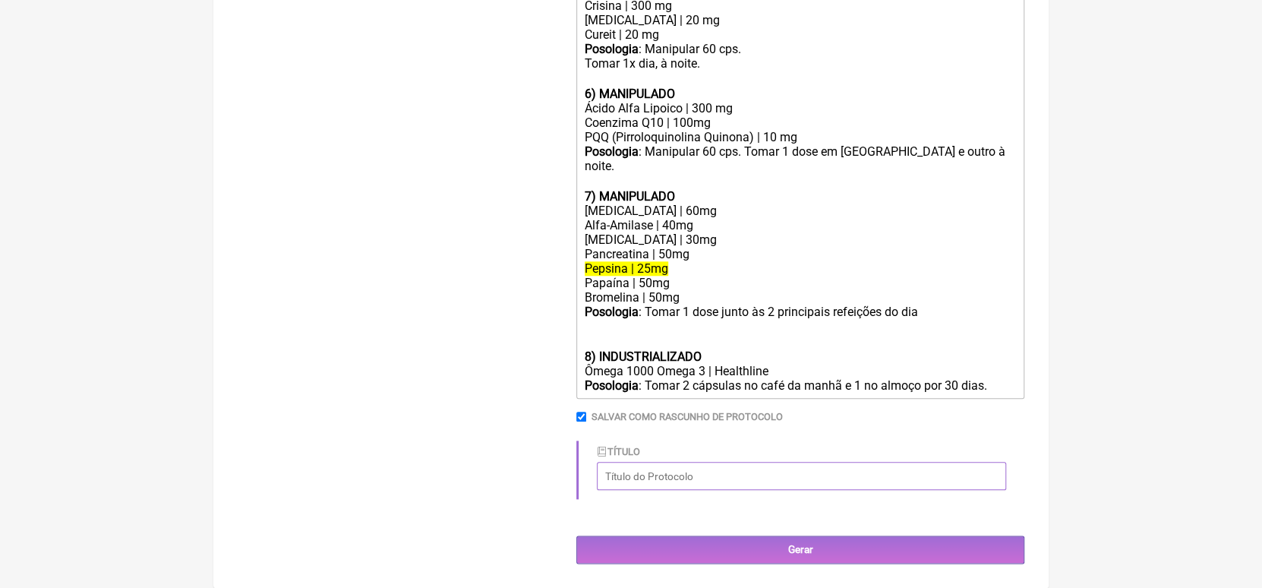
click at [636, 480] on input "Título" at bounding box center [801, 476] width 409 height 28
click at [636, 475] on input "Título" at bounding box center [801, 476] width 409 height 28
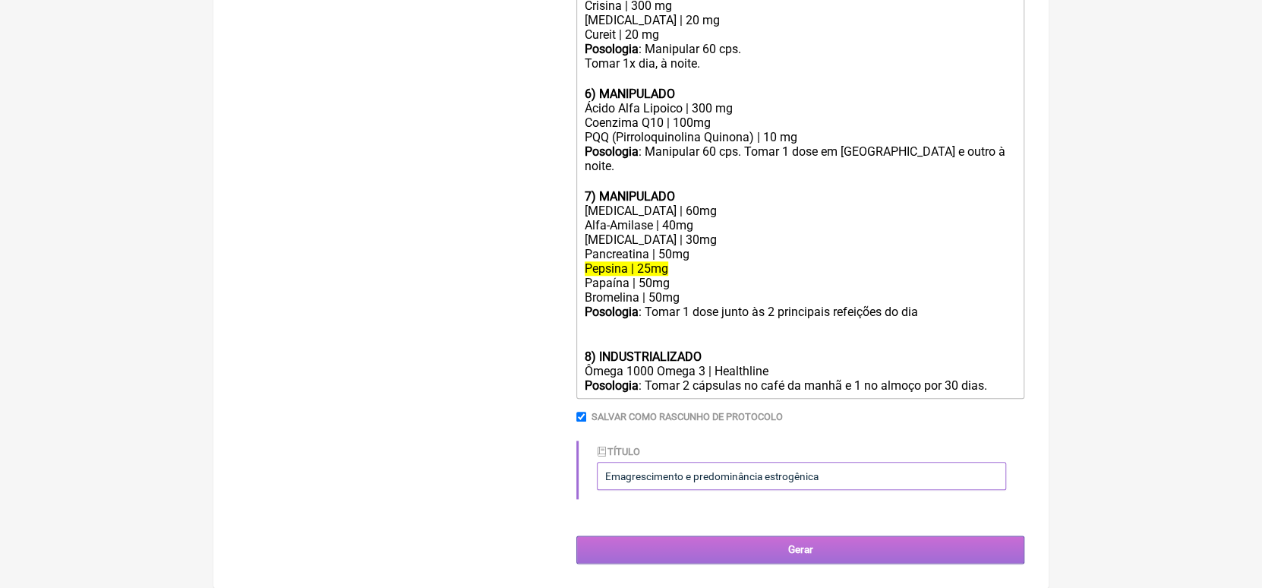
type input "Emagrescimento e predominância estrogênica"
click at [636, 555] on input "Gerar" at bounding box center [800, 549] width 448 height 28
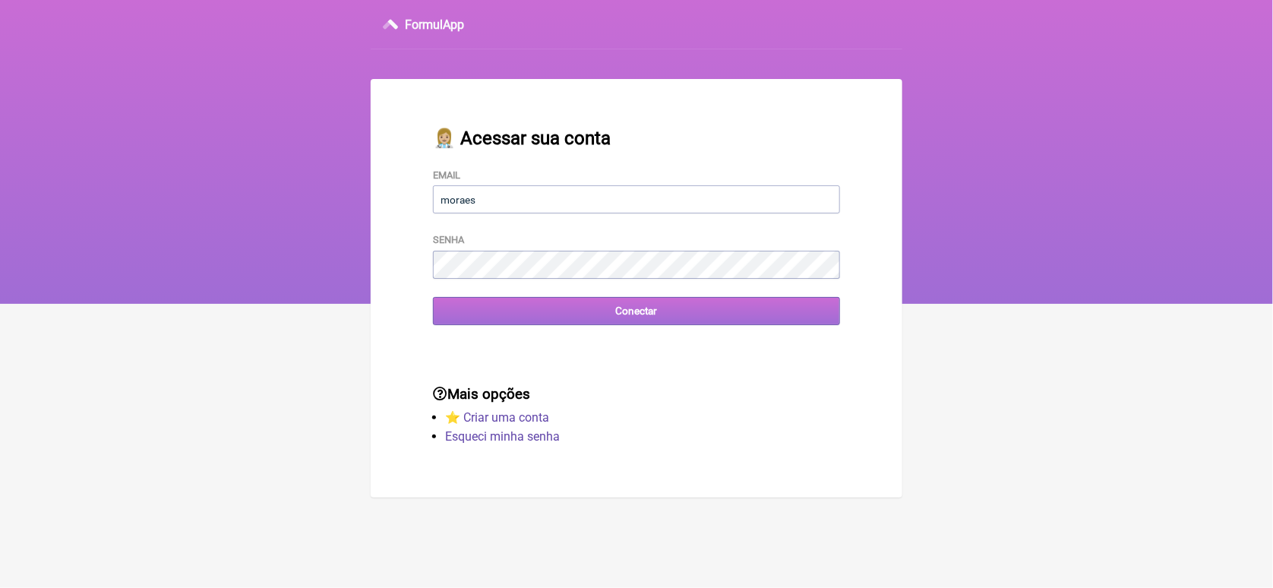
click at [484, 315] on input "Conectar" at bounding box center [636, 311] width 407 height 28
click at [541, 204] on input "moraes" at bounding box center [636, 199] width 407 height 28
type input "[EMAIL_ADDRESS][DOMAIN_NAME]"
click at [636, 315] on input "Conectar" at bounding box center [636, 311] width 407 height 28
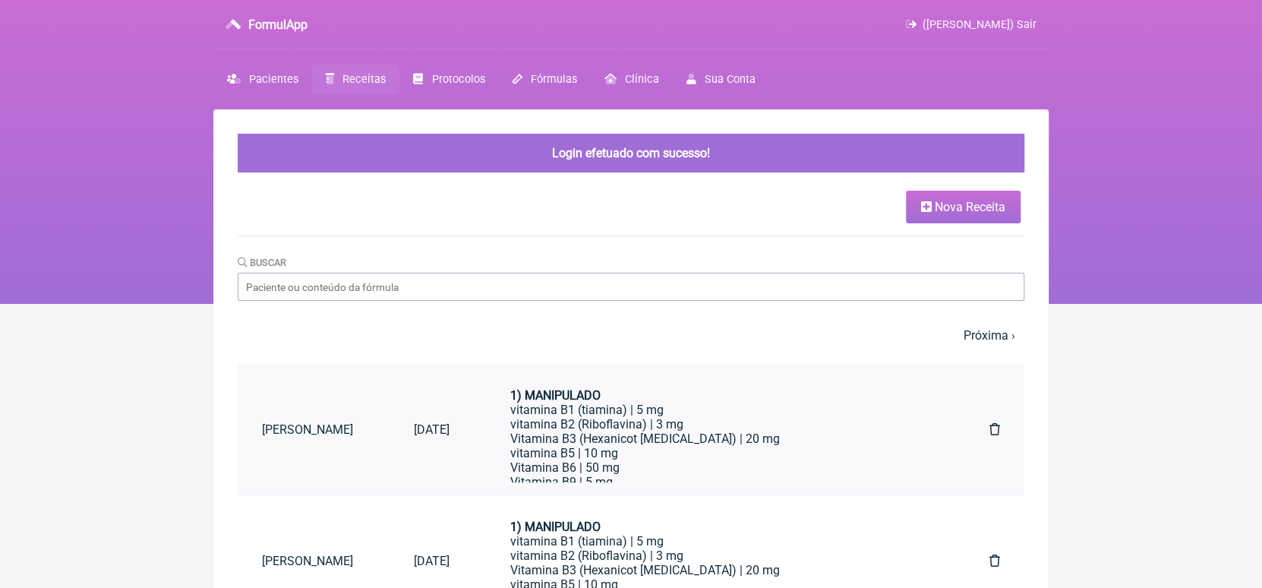
click at [307, 429] on link "Natália Simplício" at bounding box center [314, 429] width 152 height 39
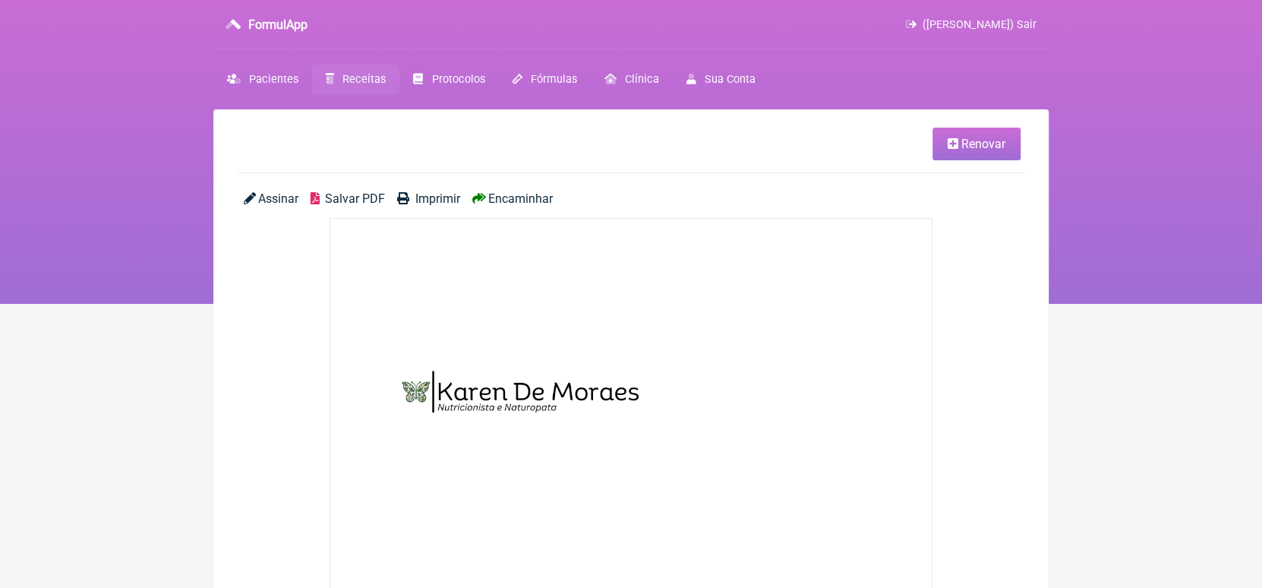
click at [354, 196] on span "Salvar PDF" at bounding box center [355, 198] width 60 height 14
